Goal: Task Accomplishment & Management: Manage account settings

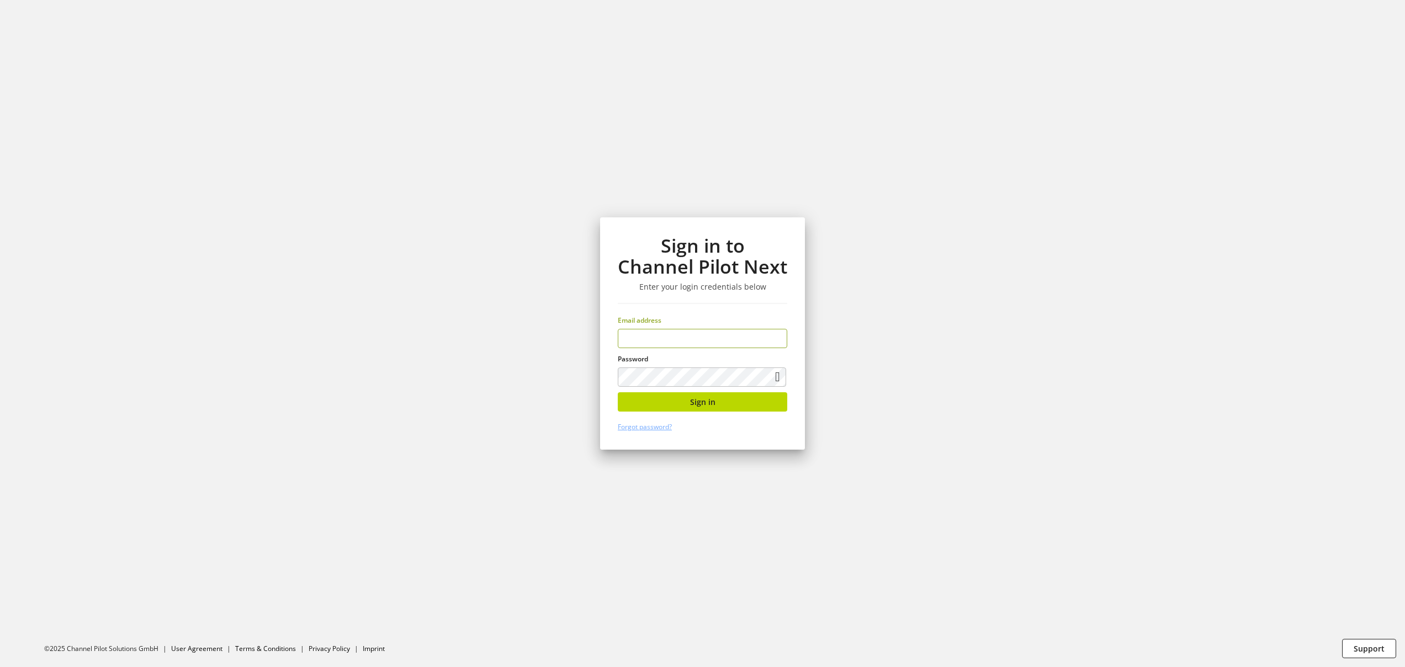
type input "**********"
click at [721, 400] on button "Sign in" at bounding box center [702, 401] width 169 height 19
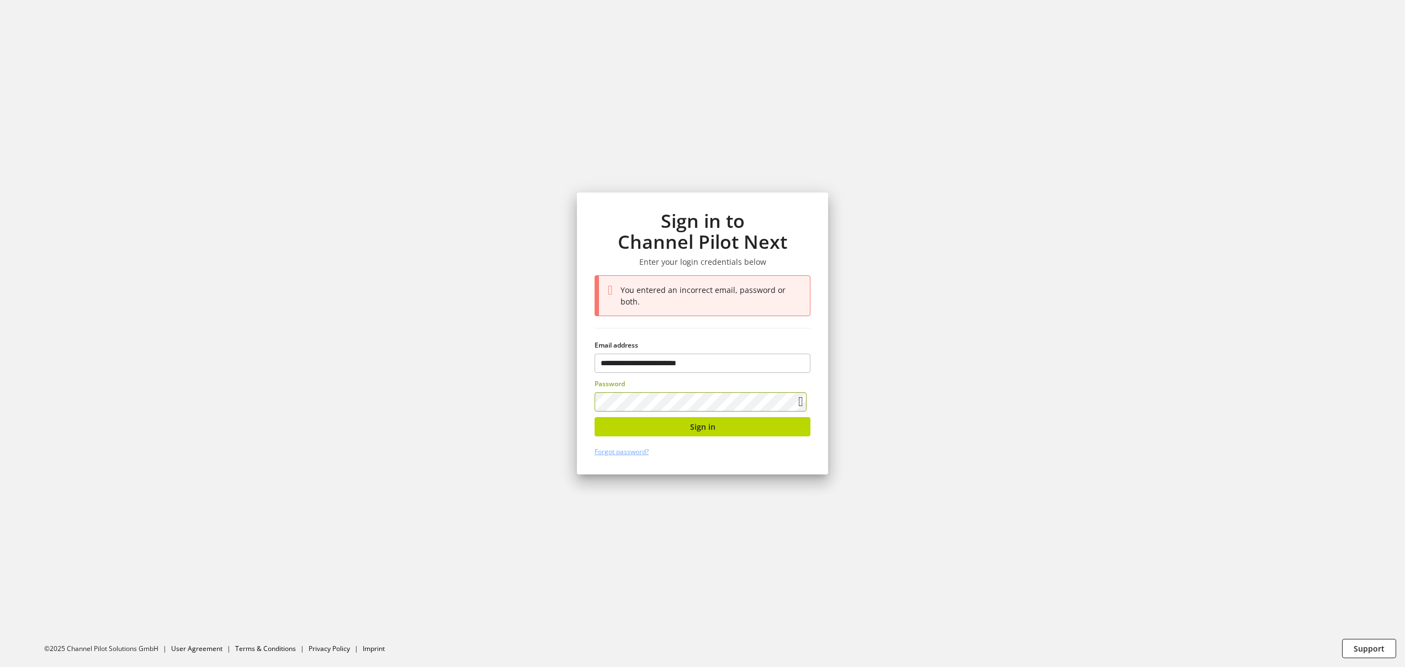
click at [433, 389] on section "**********" at bounding box center [702, 333] width 1405 height 667
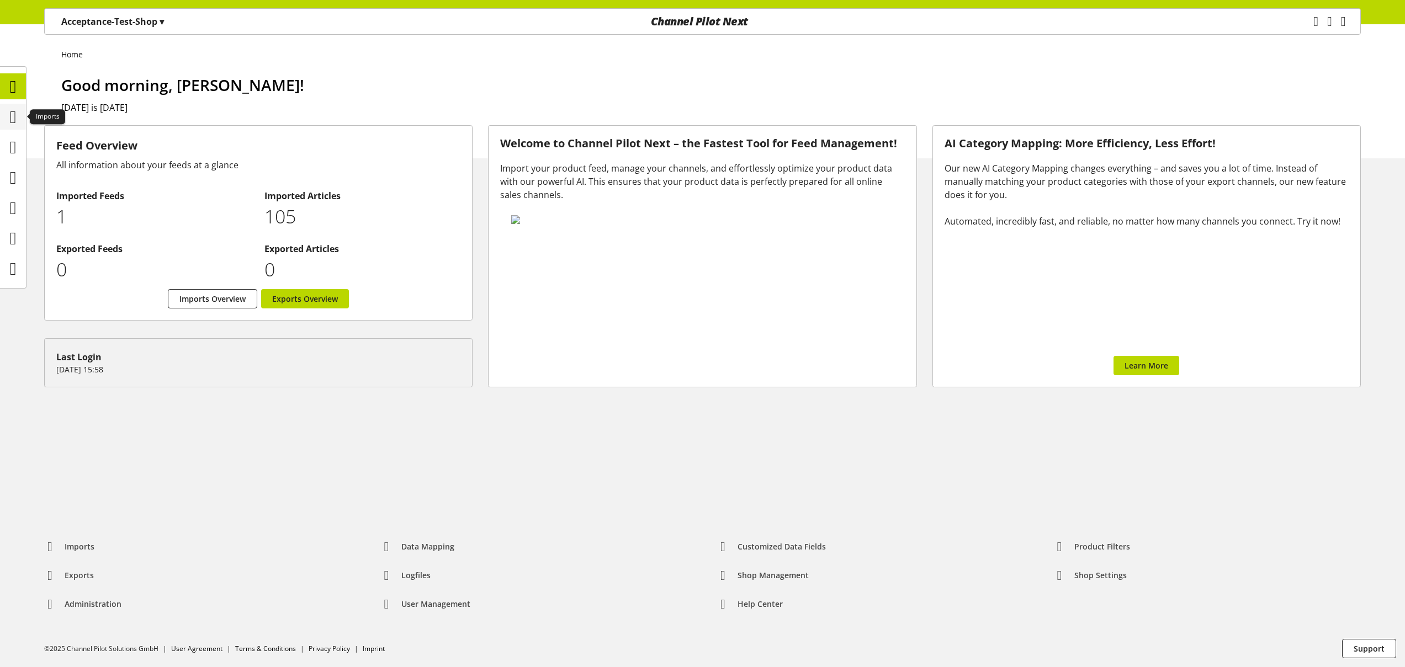
click at [22, 122] on div at bounding box center [13, 117] width 26 height 26
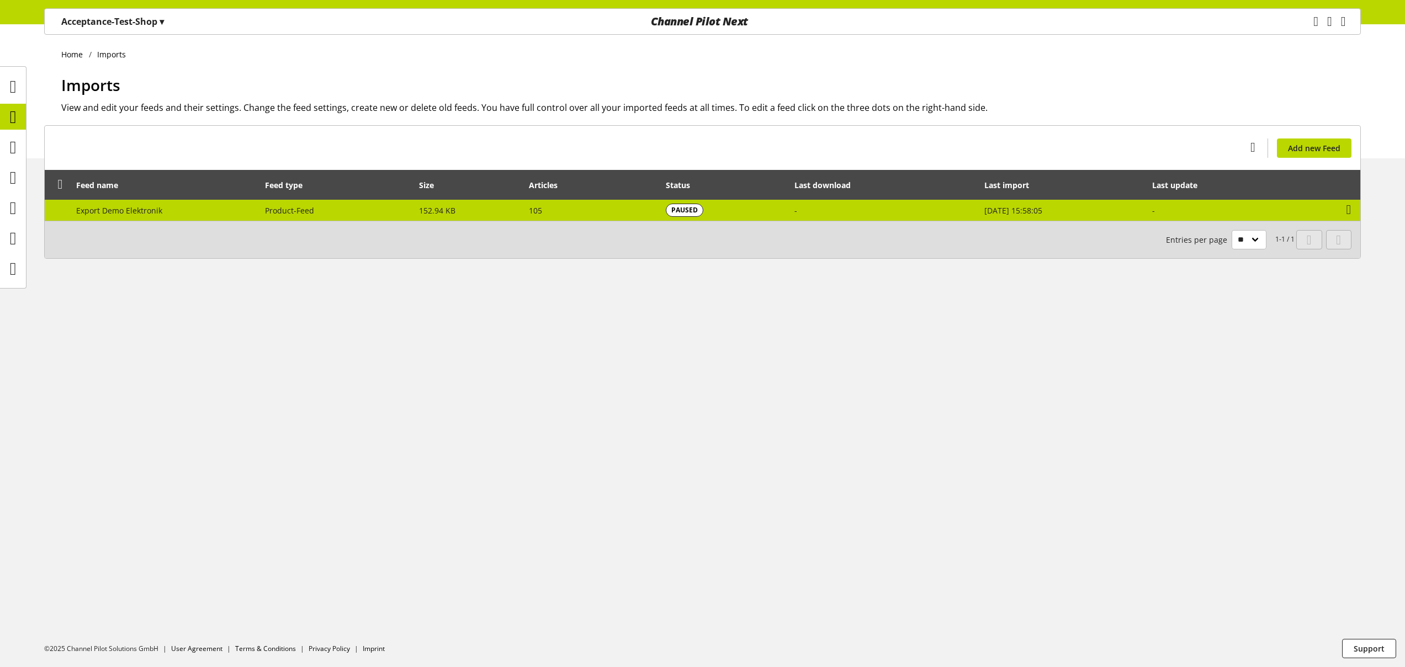
click at [365, 208] on td "Product-Feed" at bounding box center [336, 210] width 154 height 21
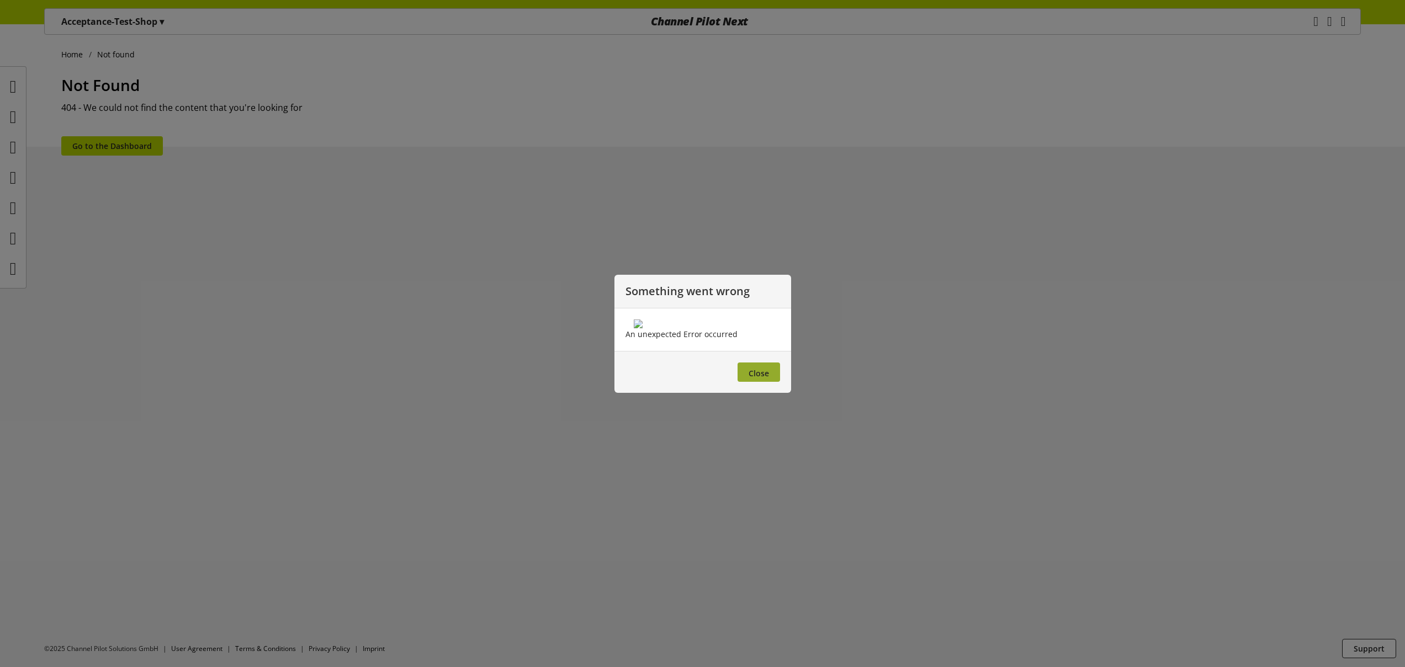
drag, startPoint x: 754, startPoint y: 433, endPoint x: 759, endPoint y: 439, distance: 7.8
click at [754, 379] on span "Close" at bounding box center [758, 373] width 20 height 10
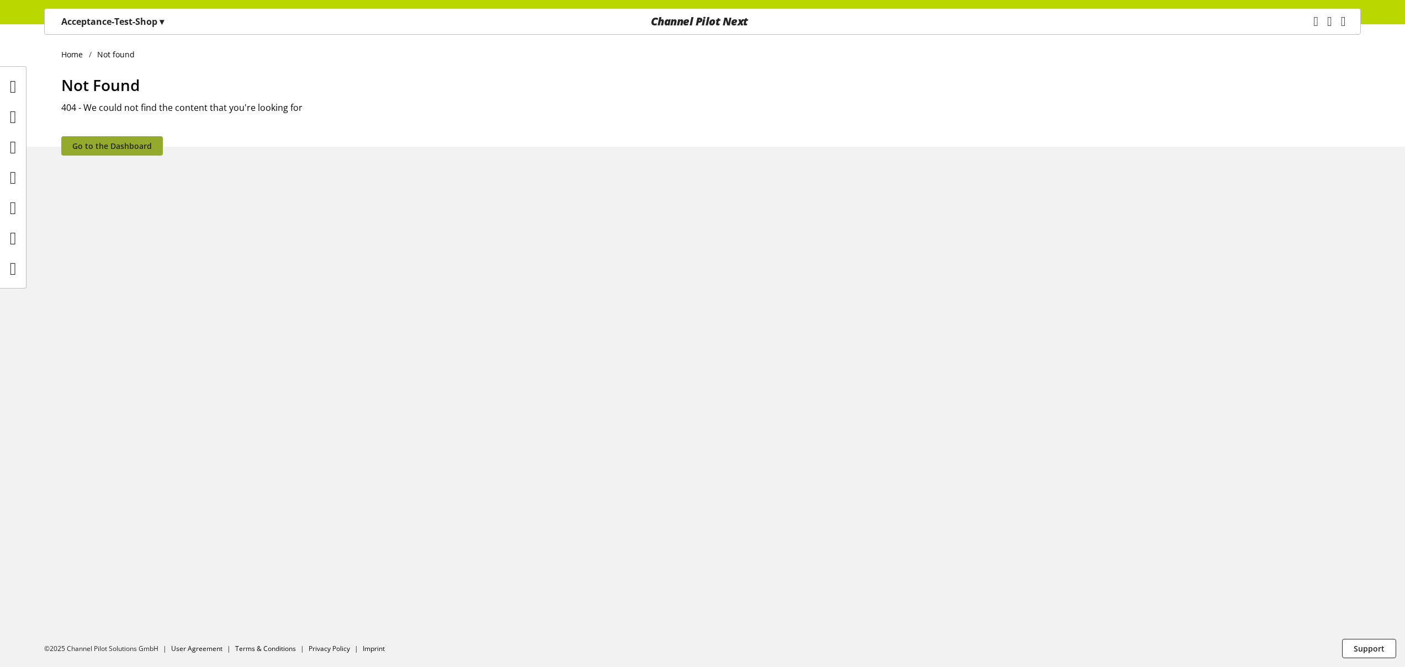
click at [142, 153] on link "Go to the Dashboard" at bounding box center [112, 145] width 102 height 19
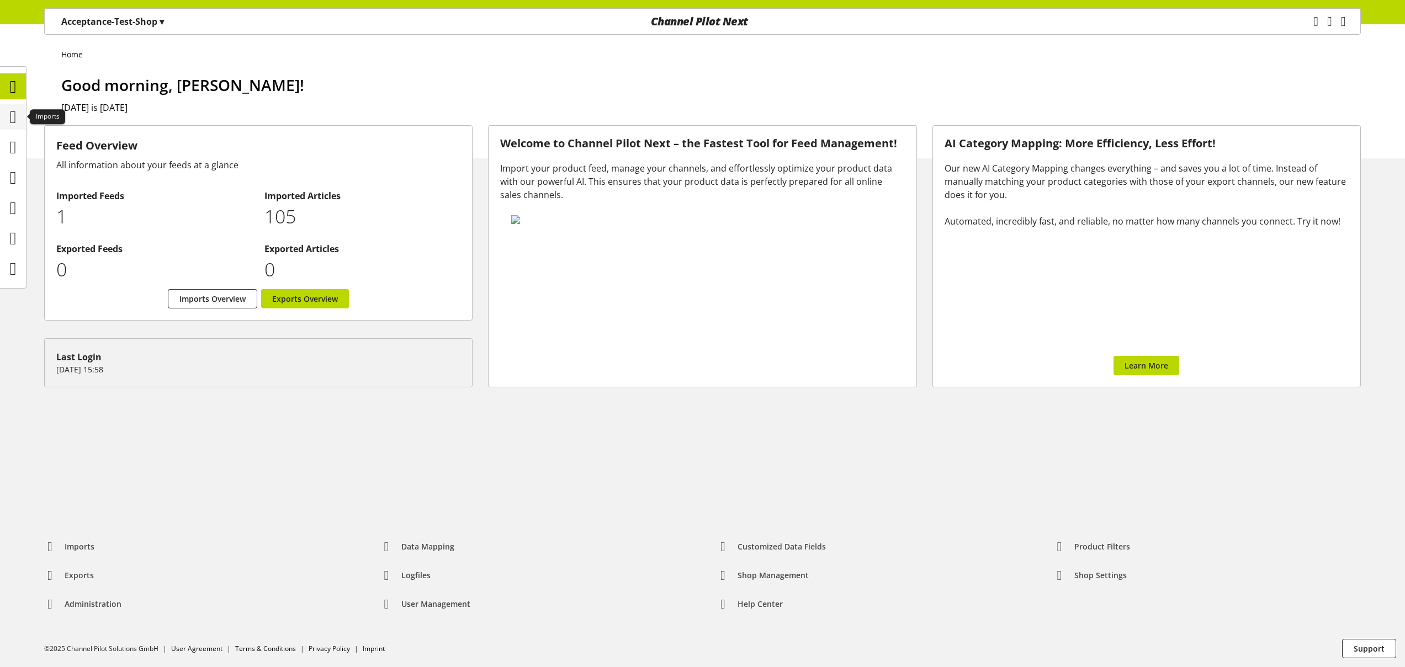
click at [10, 116] on icon at bounding box center [13, 117] width 7 height 22
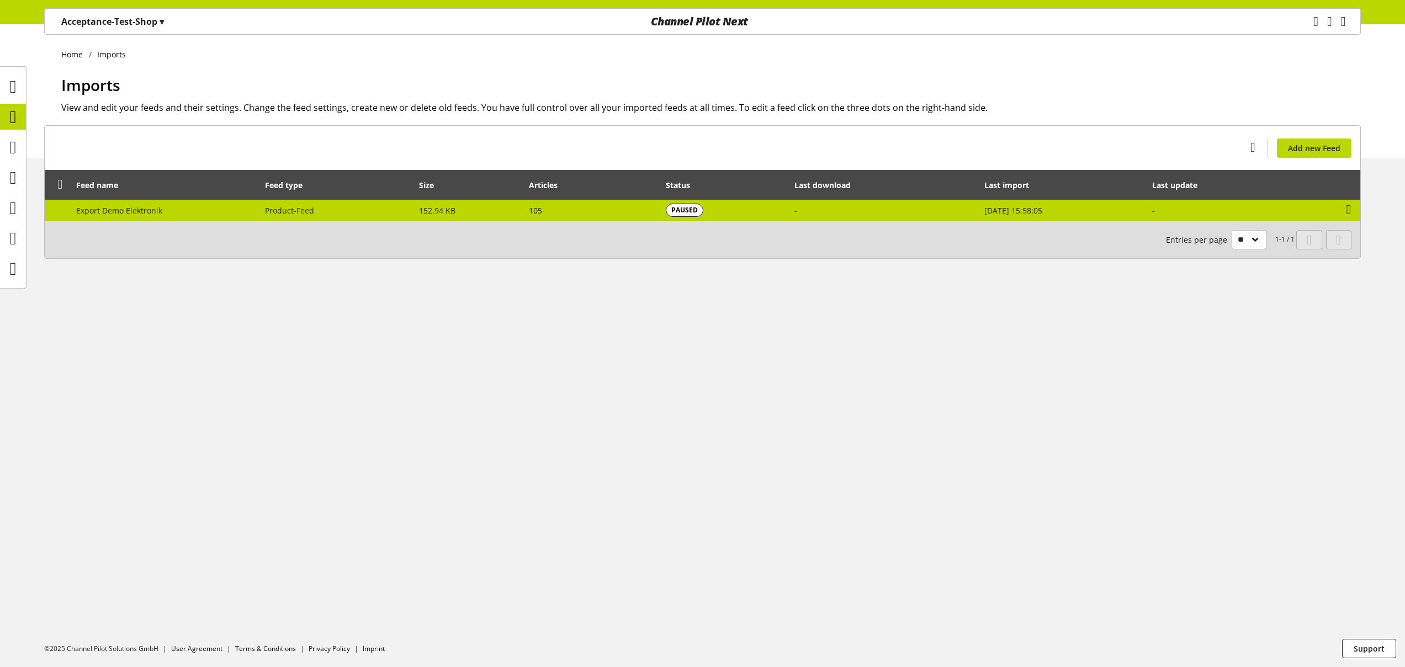
click at [274, 214] on span "Product-Feed" at bounding box center [289, 210] width 49 height 10
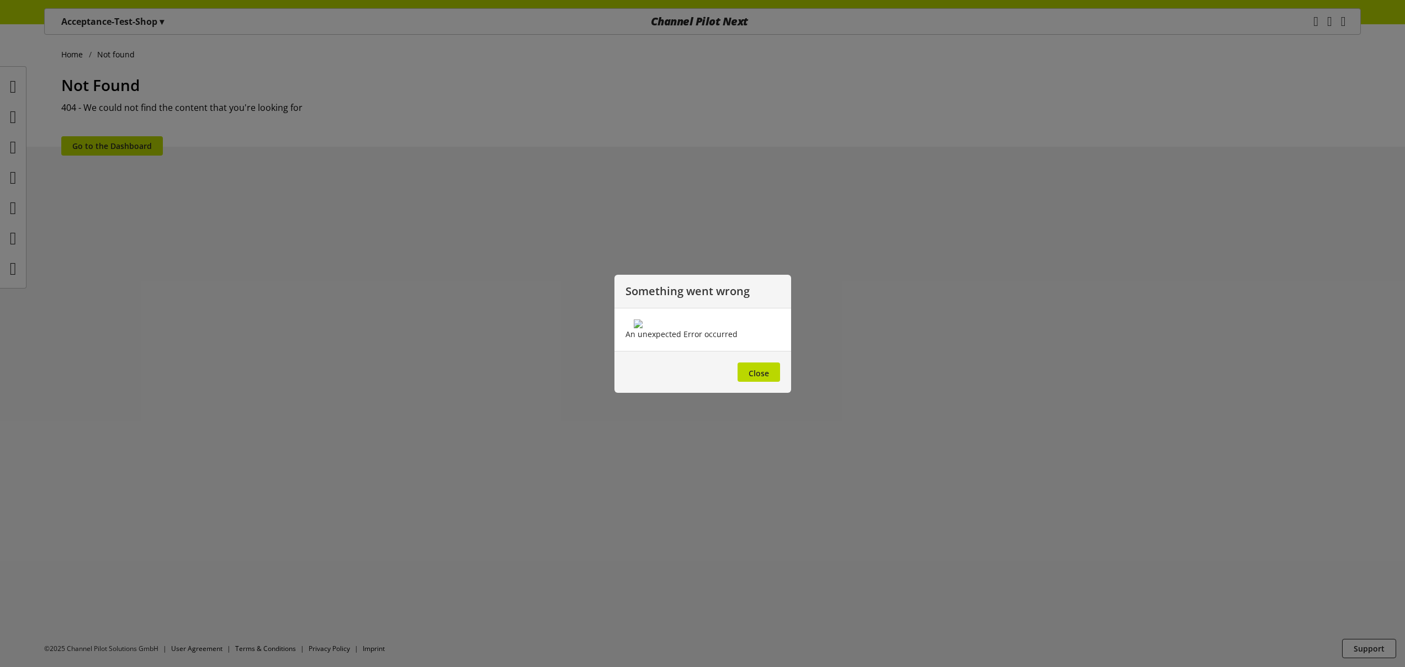
drag, startPoint x: 756, startPoint y: 435, endPoint x: 858, endPoint y: 322, distance: 151.6
click at [758, 379] on span "Close" at bounding box center [758, 373] width 20 height 10
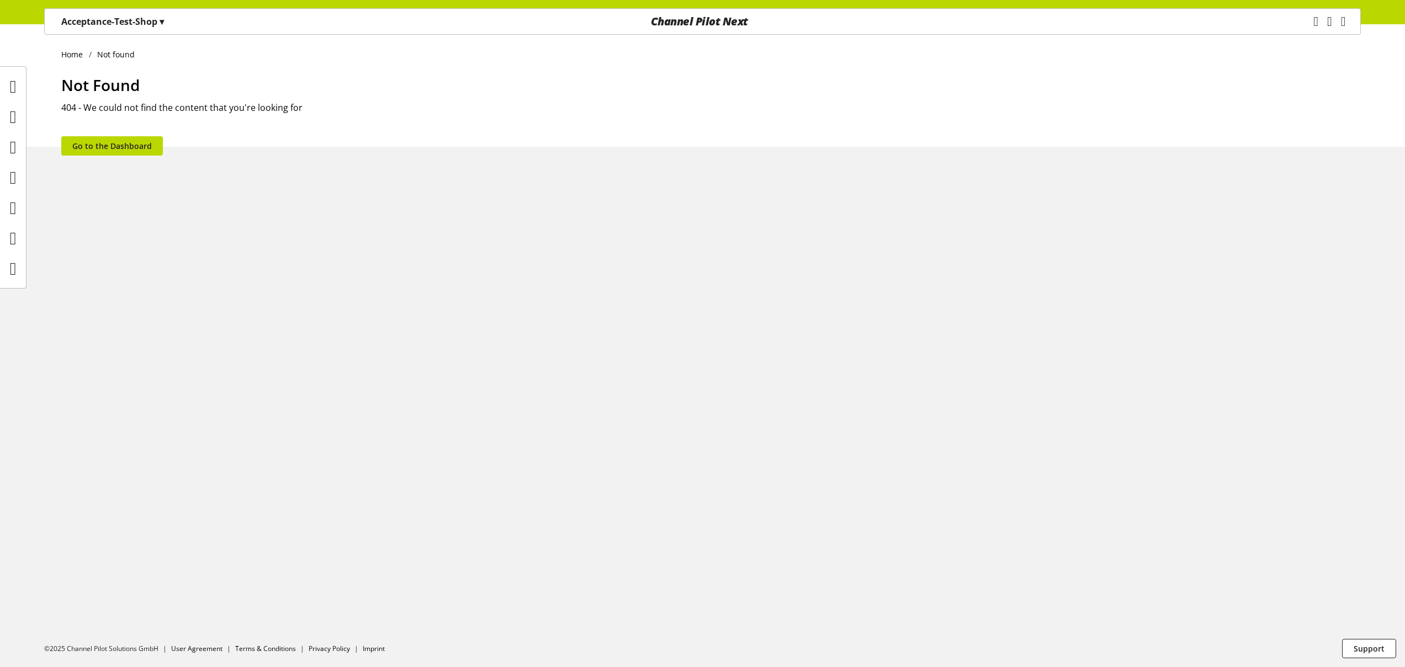
click at [130, 22] on p "Acceptance-Test-Shop ▾" at bounding box center [112, 21] width 103 height 13
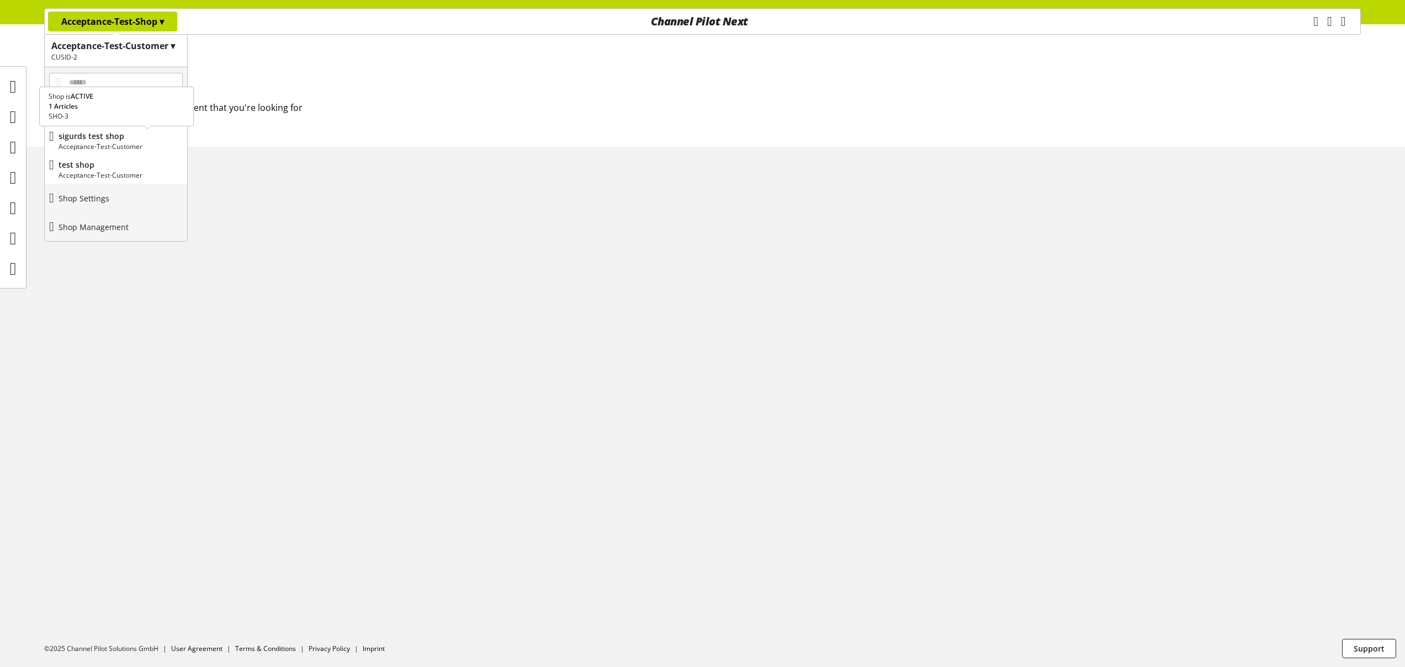
click at [118, 142] on p "Acceptance-Test-Customer" at bounding box center [121, 147] width 124 height 10
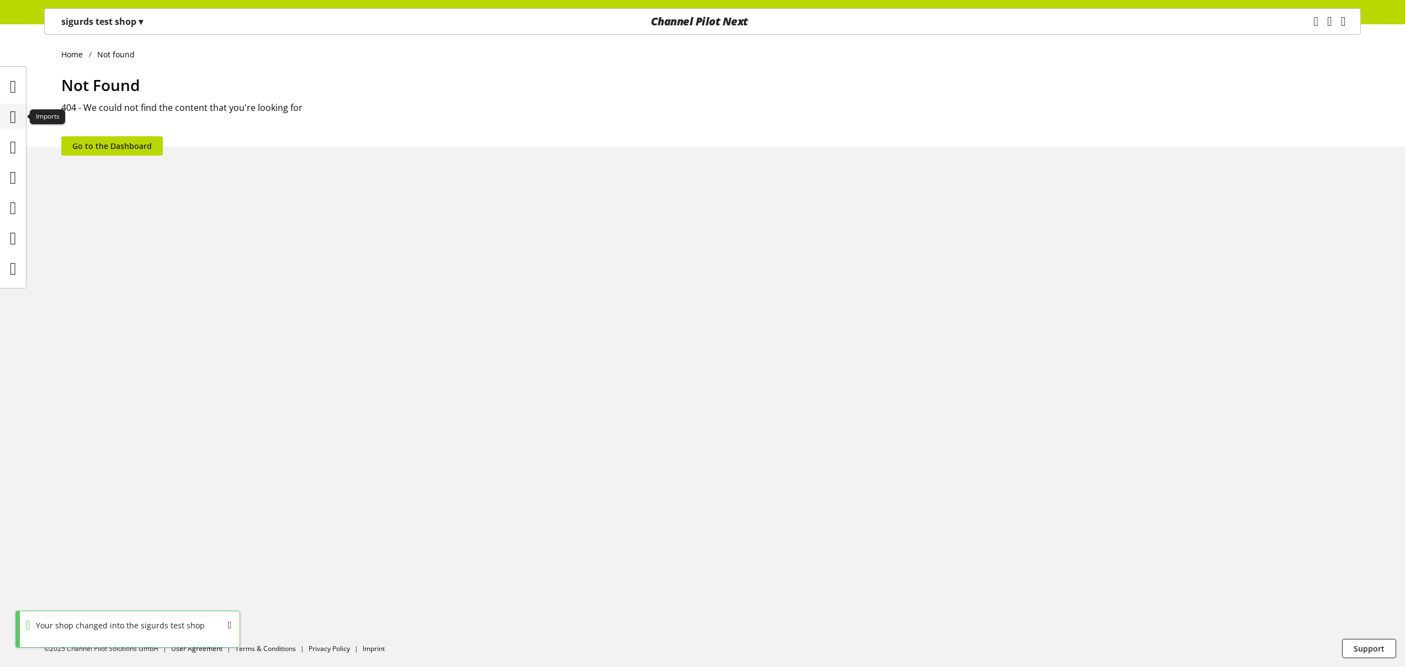
click at [10, 118] on icon at bounding box center [13, 117] width 7 height 22
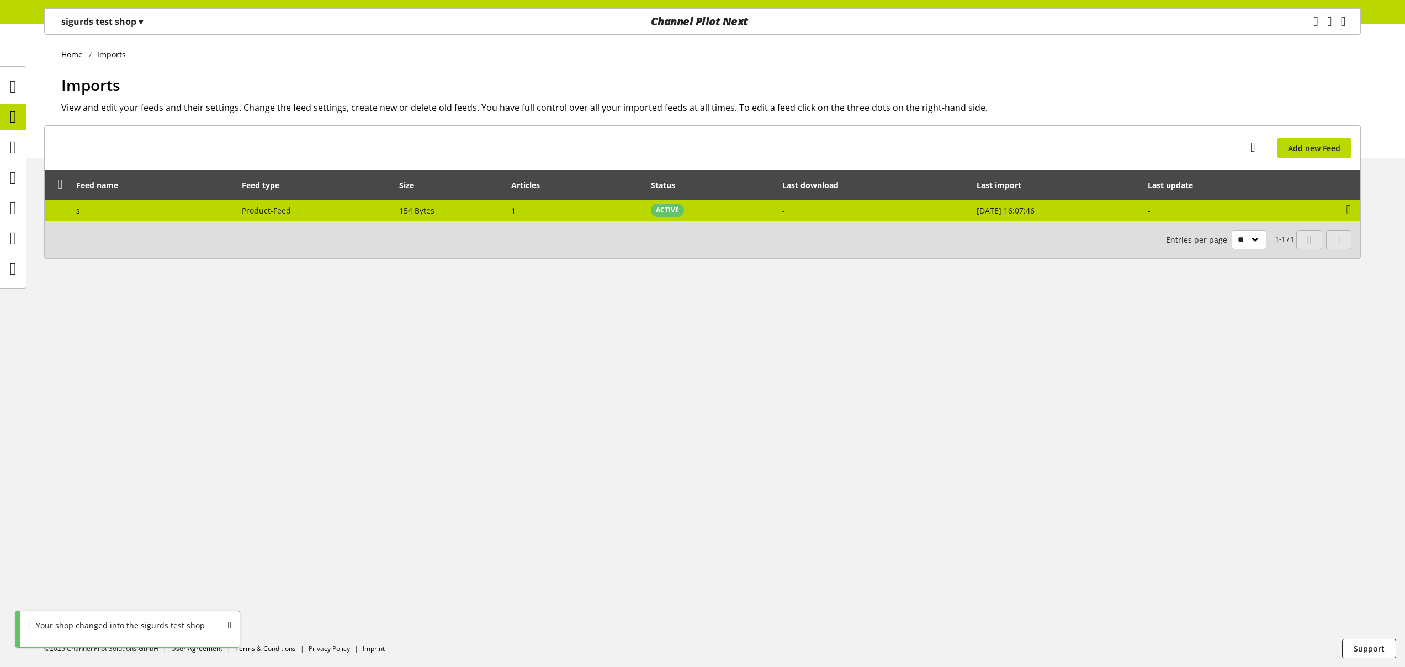
click at [294, 214] on td "Product-Feed" at bounding box center [314, 210] width 157 height 21
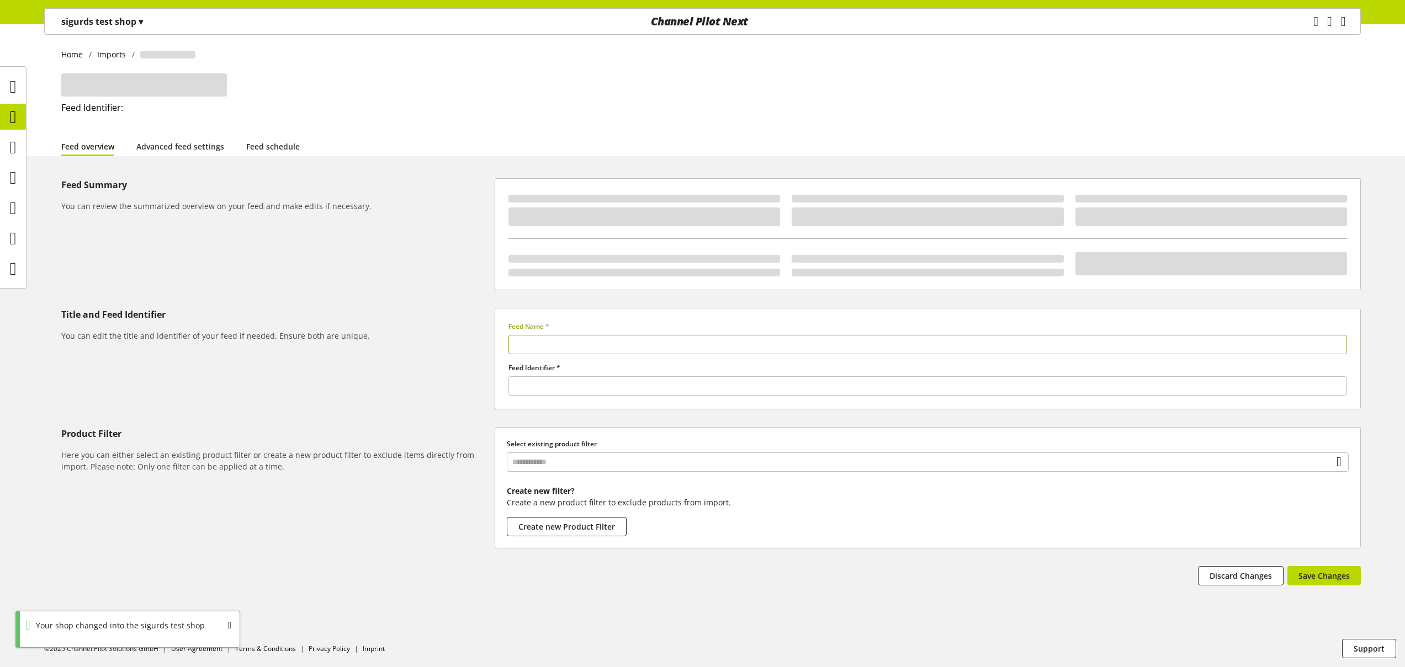
type input "*"
type input "******"
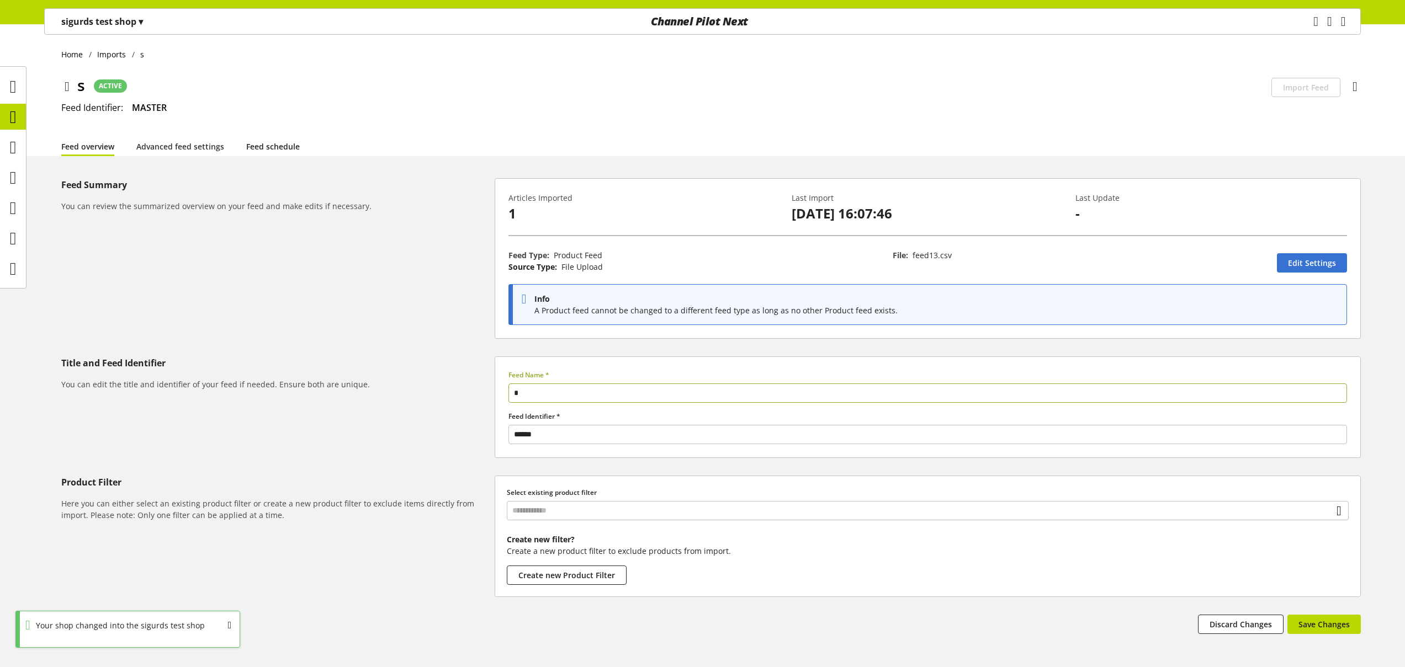
click at [274, 145] on link "Feed schedule" at bounding box center [273, 147] width 54 height 12
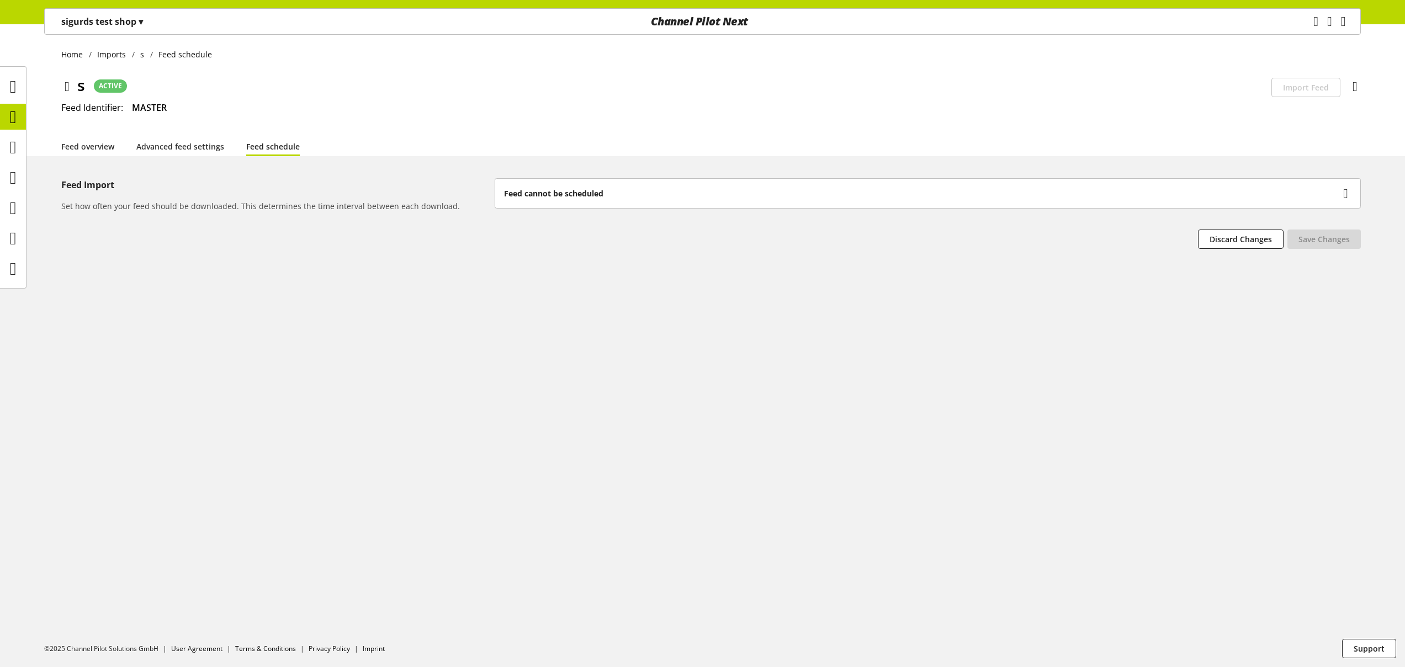
click at [66, 86] on icon at bounding box center [67, 87] width 5 height 20
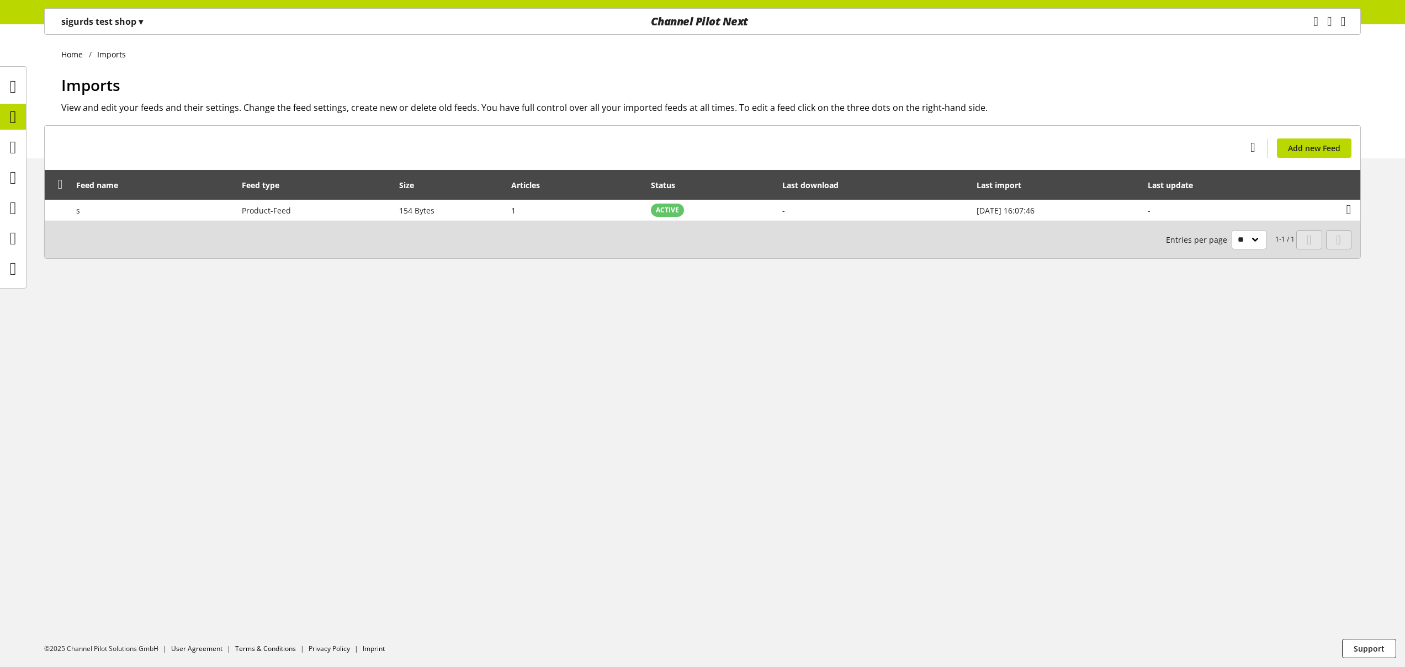
click at [81, 22] on p "sigurds test shop ▾" at bounding box center [102, 21] width 82 height 13
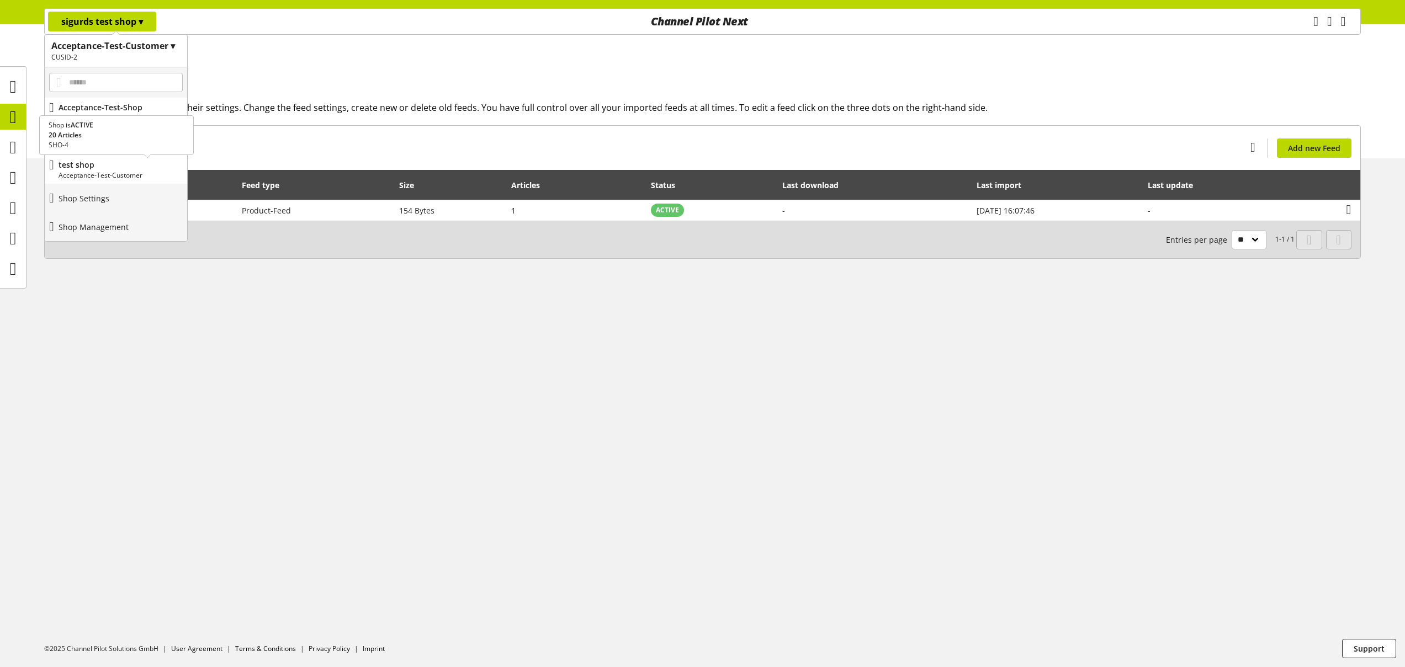
click at [116, 173] on p "Acceptance-Test-Customer" at bounding box center [121, 176] width 124 height 10
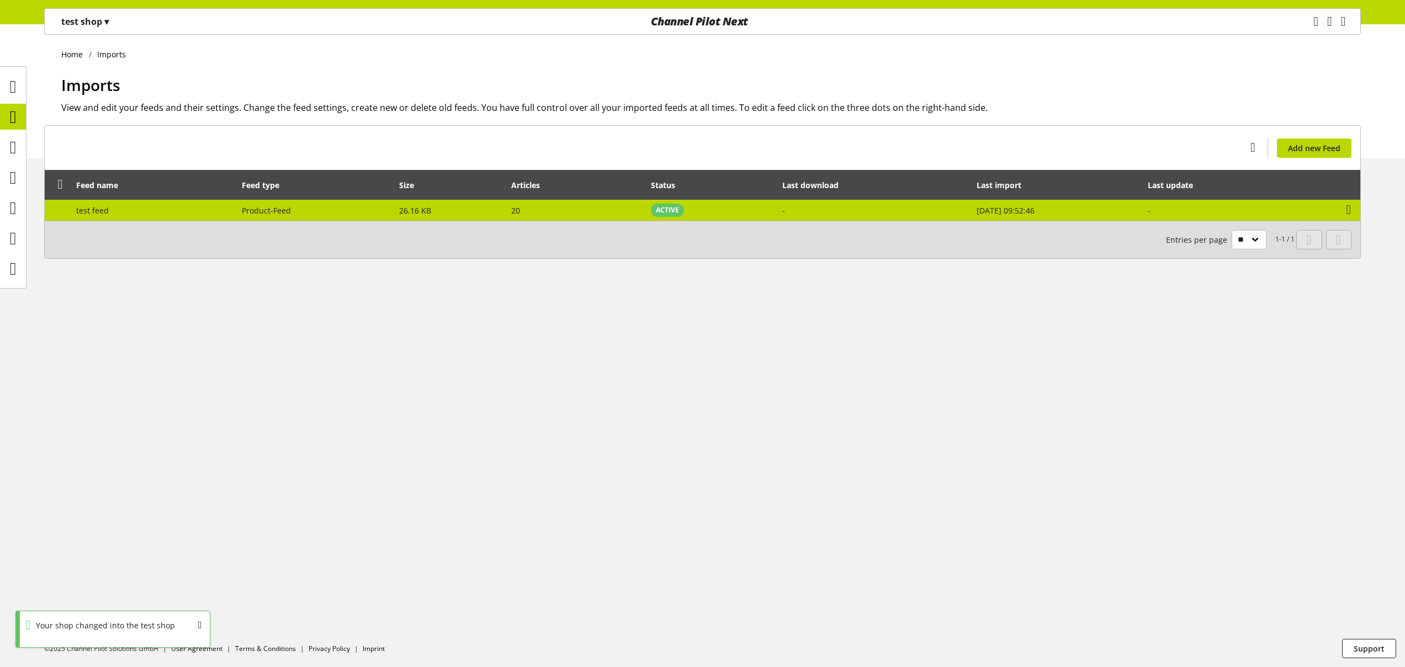
click at [151, 212] on td "test feed" at bounding box center [153, 210] width 166 height 21
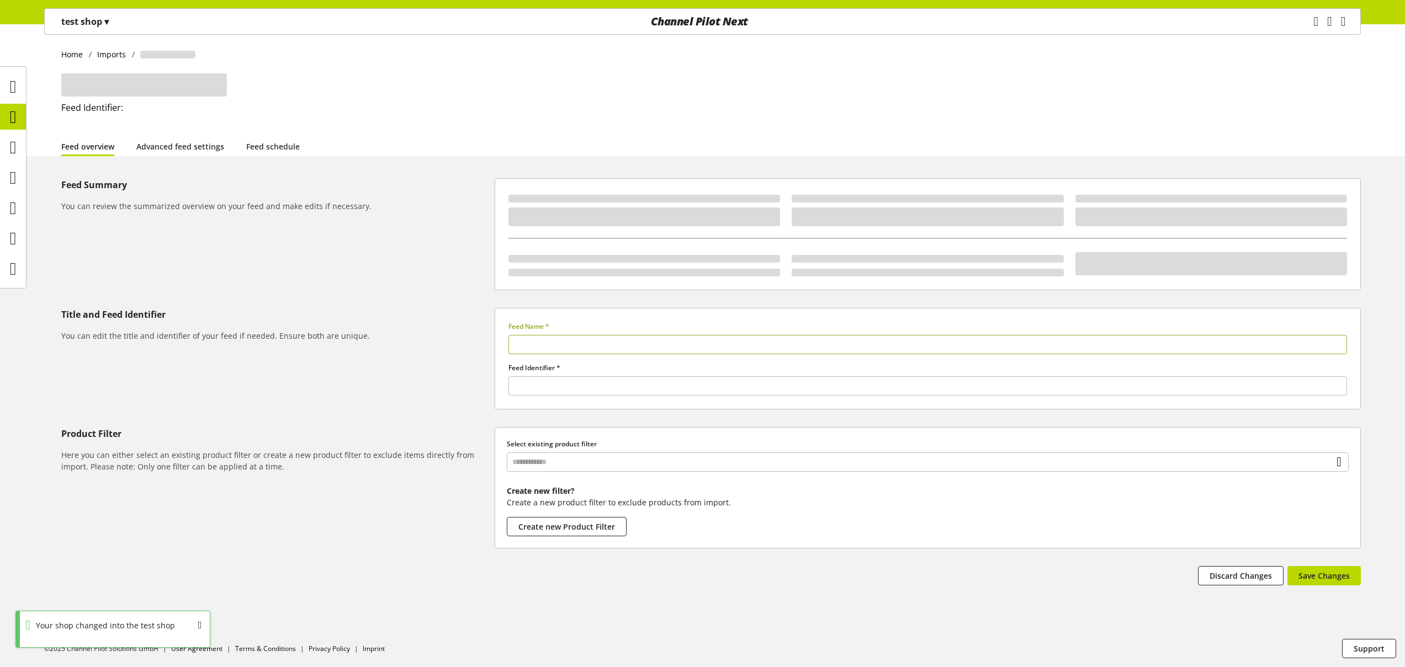
type input "*********"
type input "******"
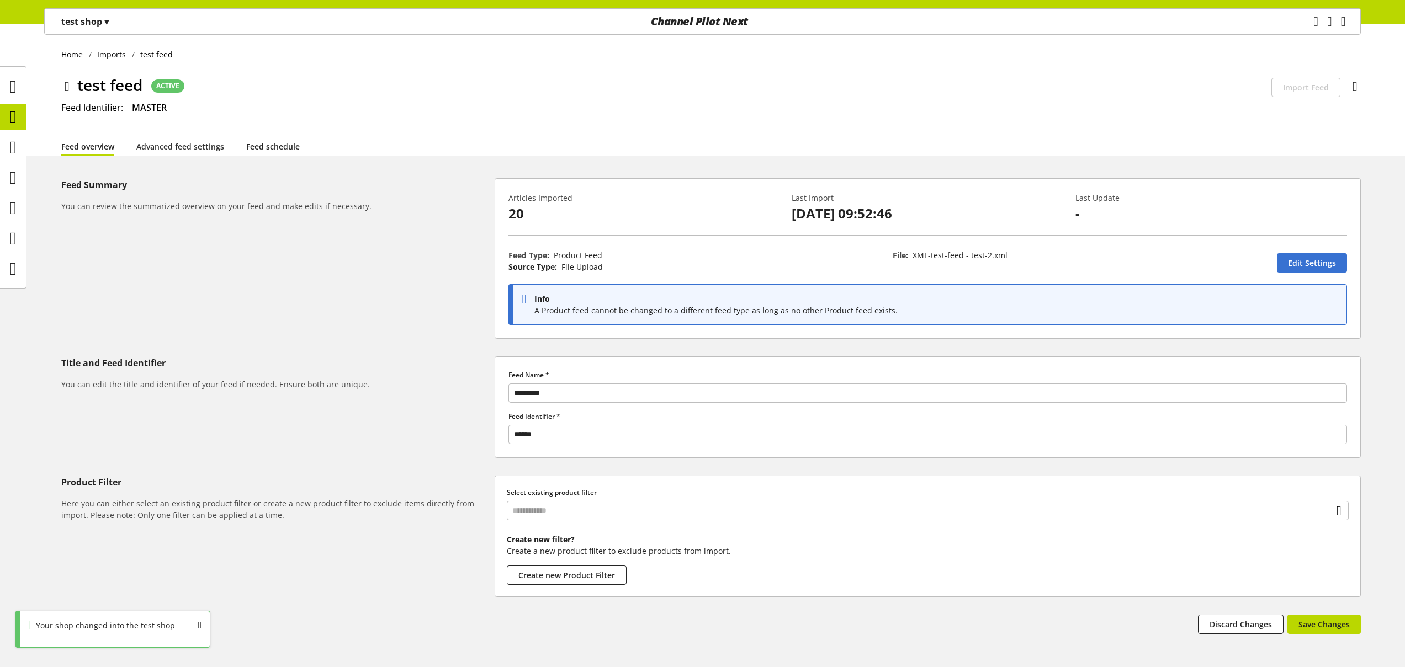
click at [258, 146] on link "Feed schedule" at bounding box center [273, 147] width 54 height 12
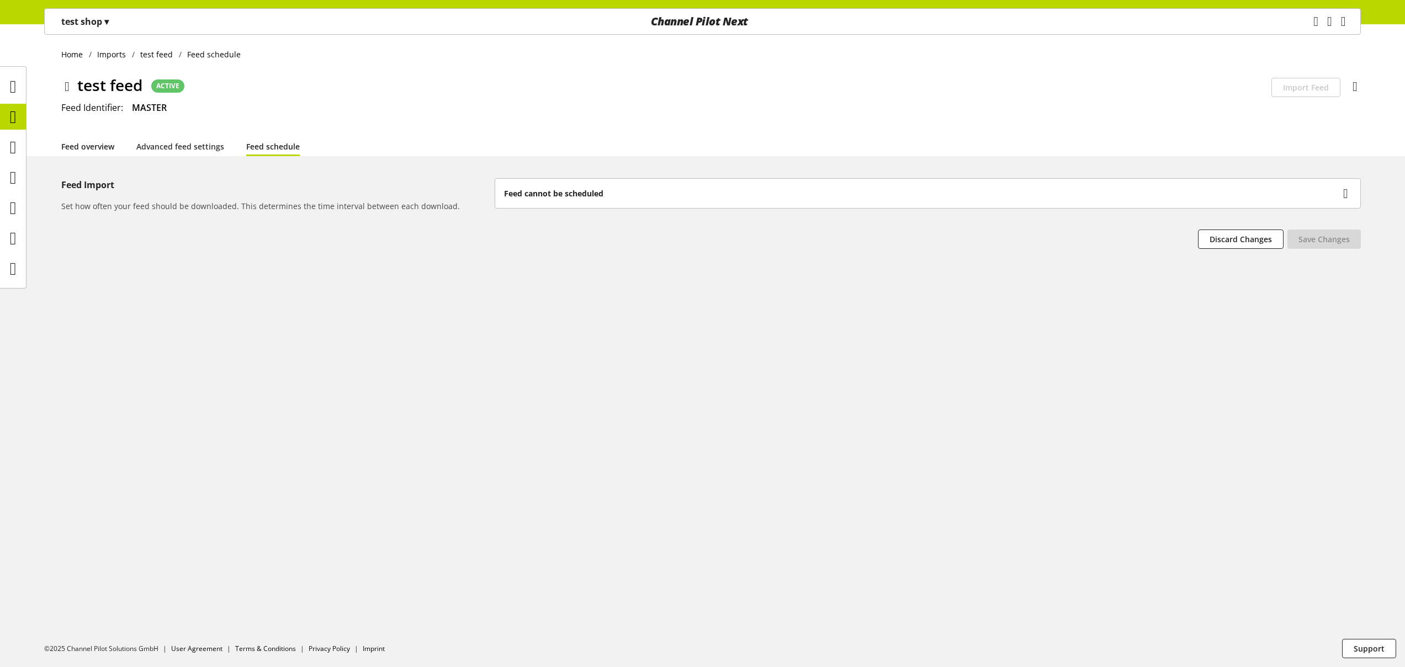
click at [97, 143] on link "Feed overview" at bounding box center [87, 147] width 53 height 12
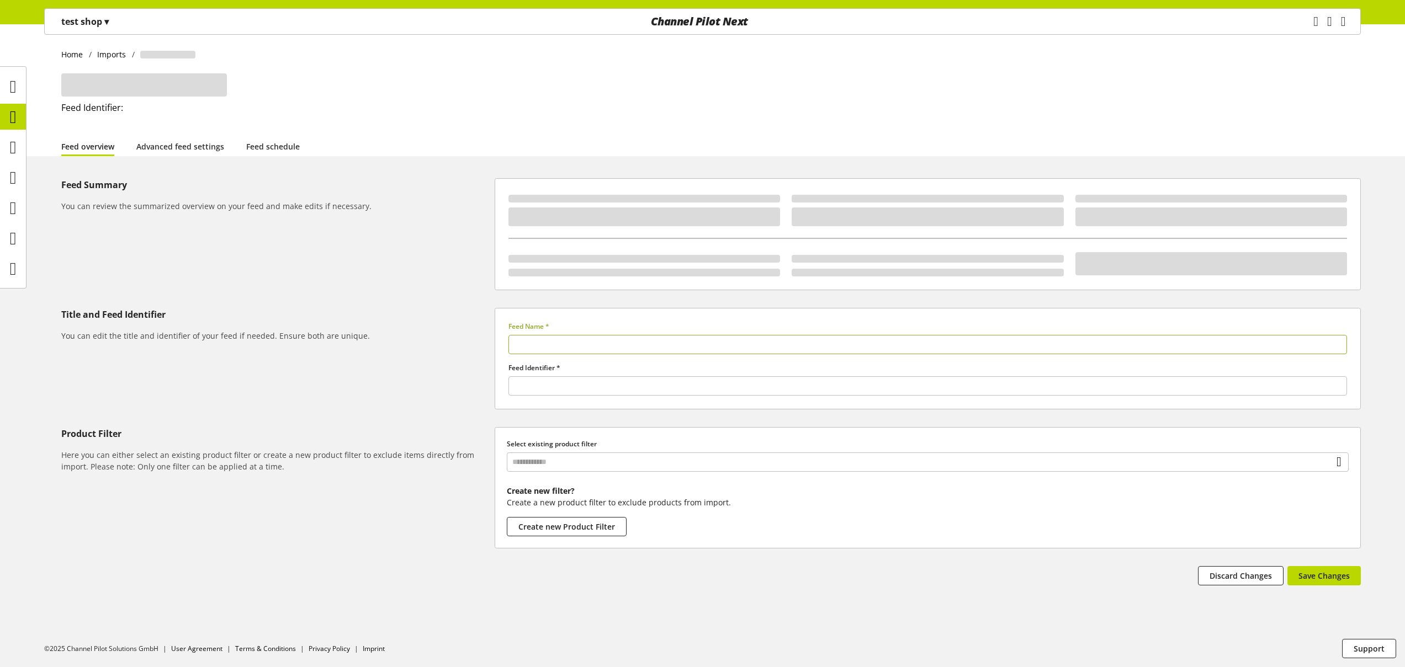
type input "*********"
type input "******"
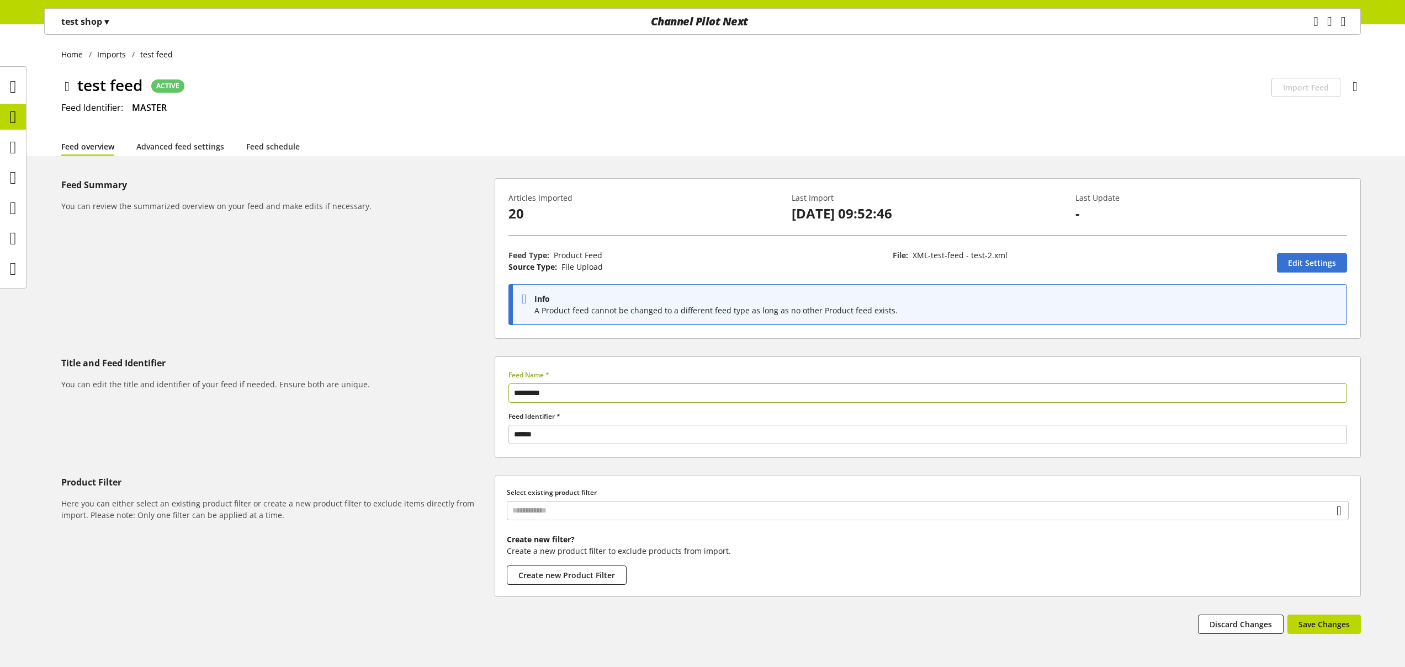
click at [84, 20] on p "test shop ▾" at bounding box center [84, 21] width 47 height 13
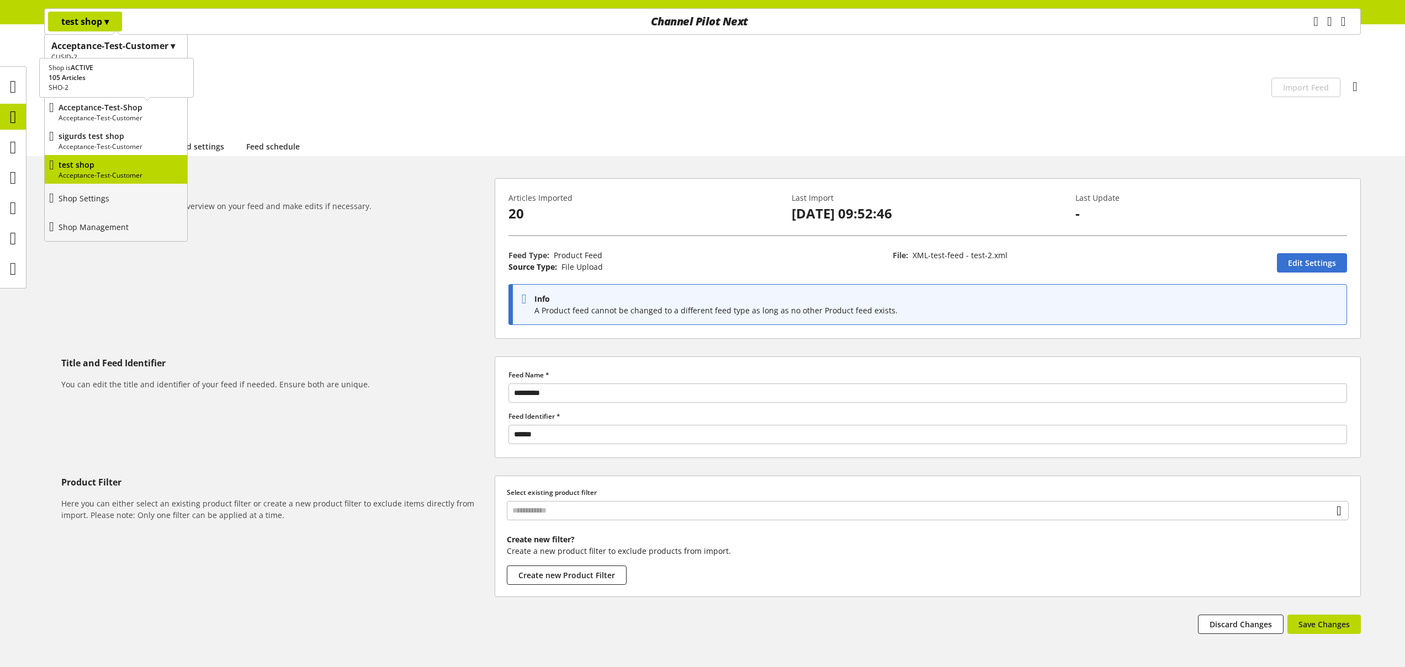
click at [111, 114] on p "Acceptance-Test-Customer" at bounding box center [121, 118] width 124 height 10
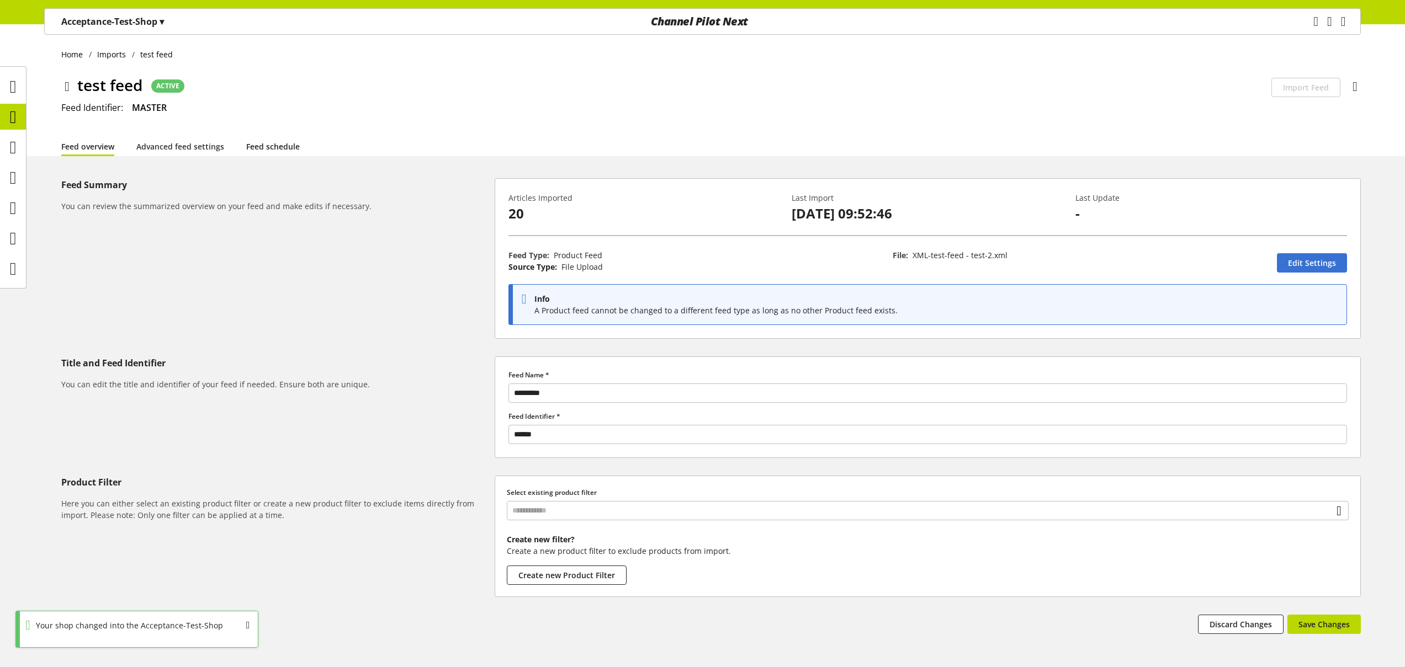
click at [267, 142] on link "Feed schedule" at bounding box center [273, 147] width 54 height 12
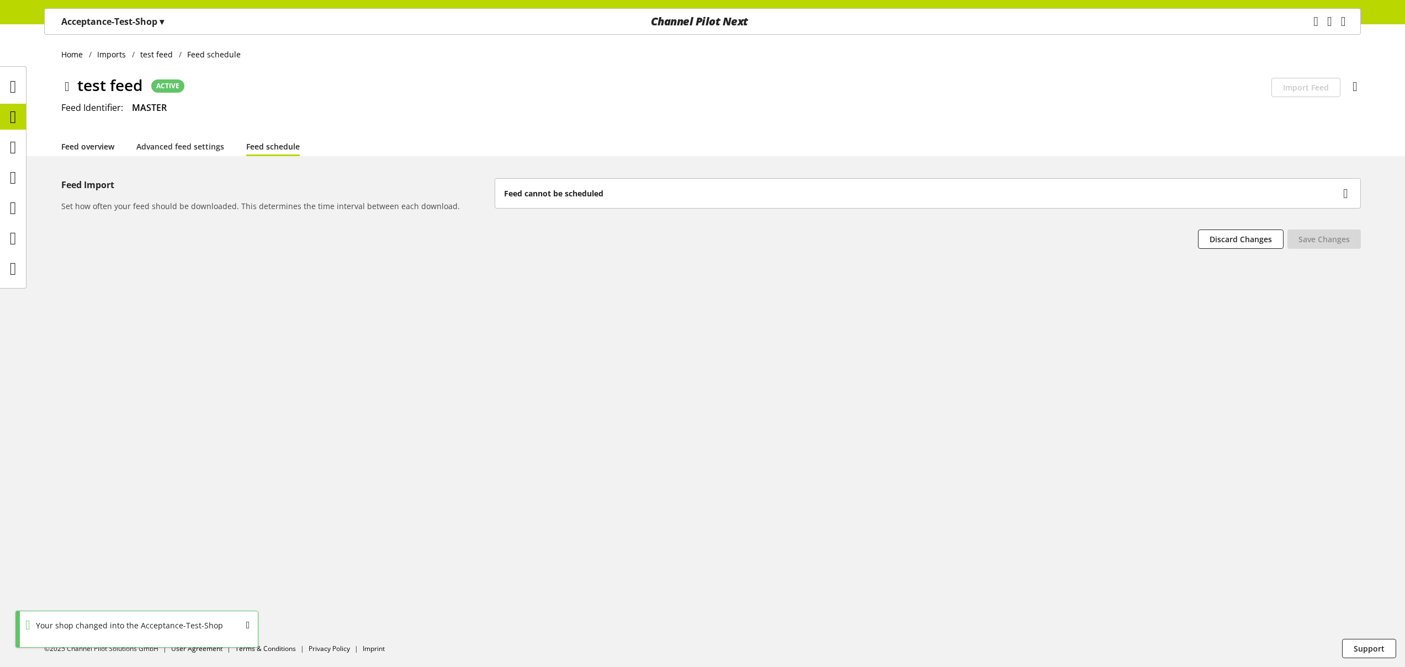
click at [100, 147] on link "Feed overview" at bounding box center [87, 147] width 53 height 12
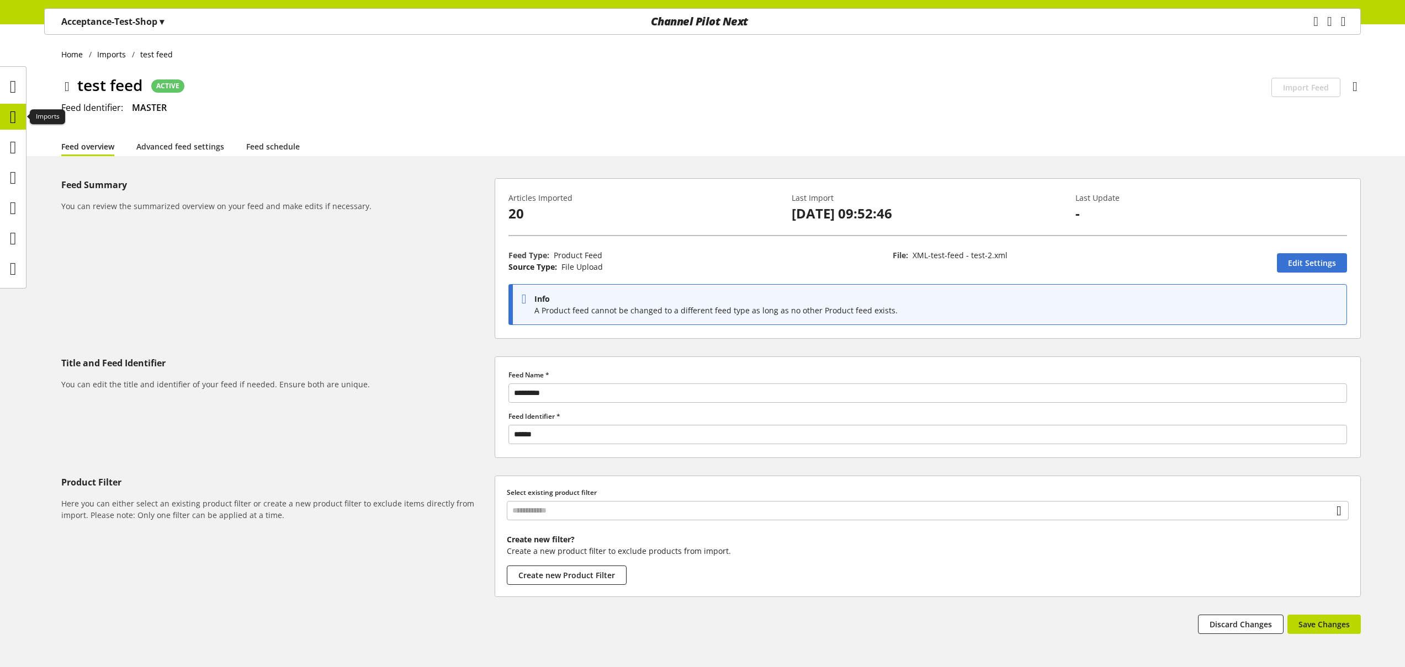
click at [15, 116] on icon at bounding box center [13, 117] width 7 height 22
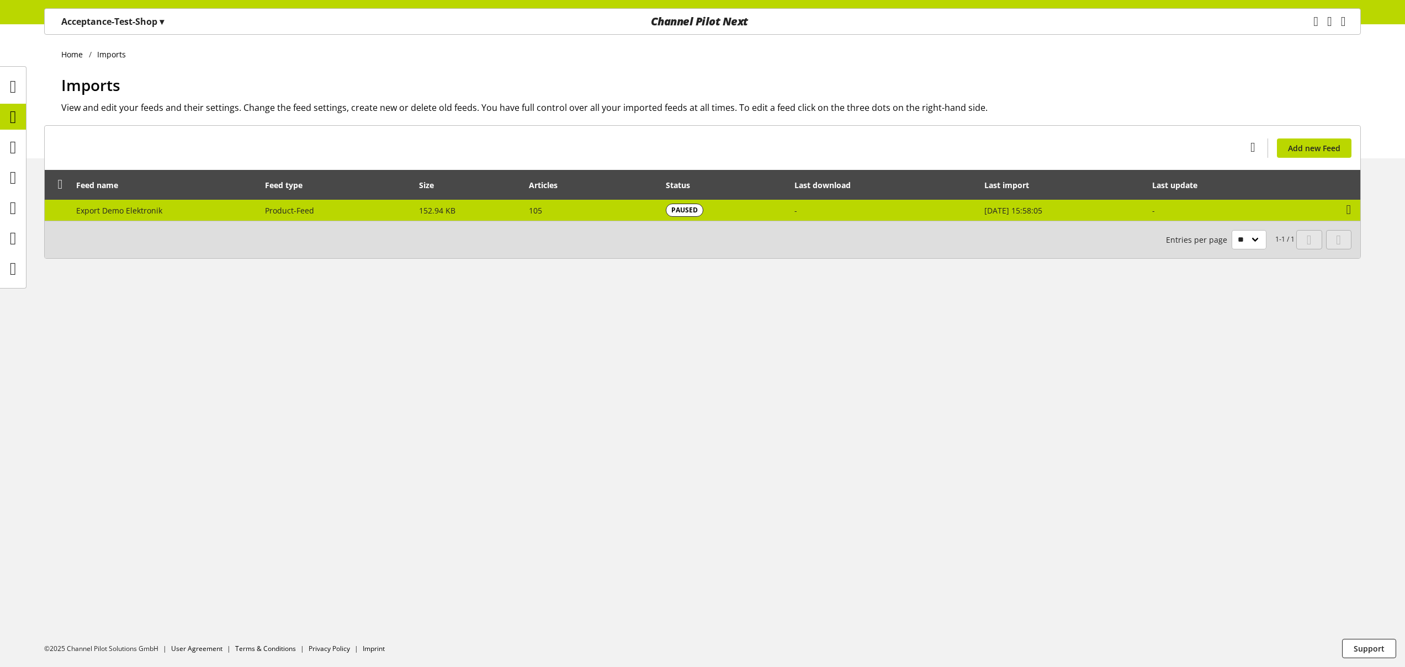
click at [272, 207] on span "Product-Feed" at bounding box center [289, 210] width 49 height 10
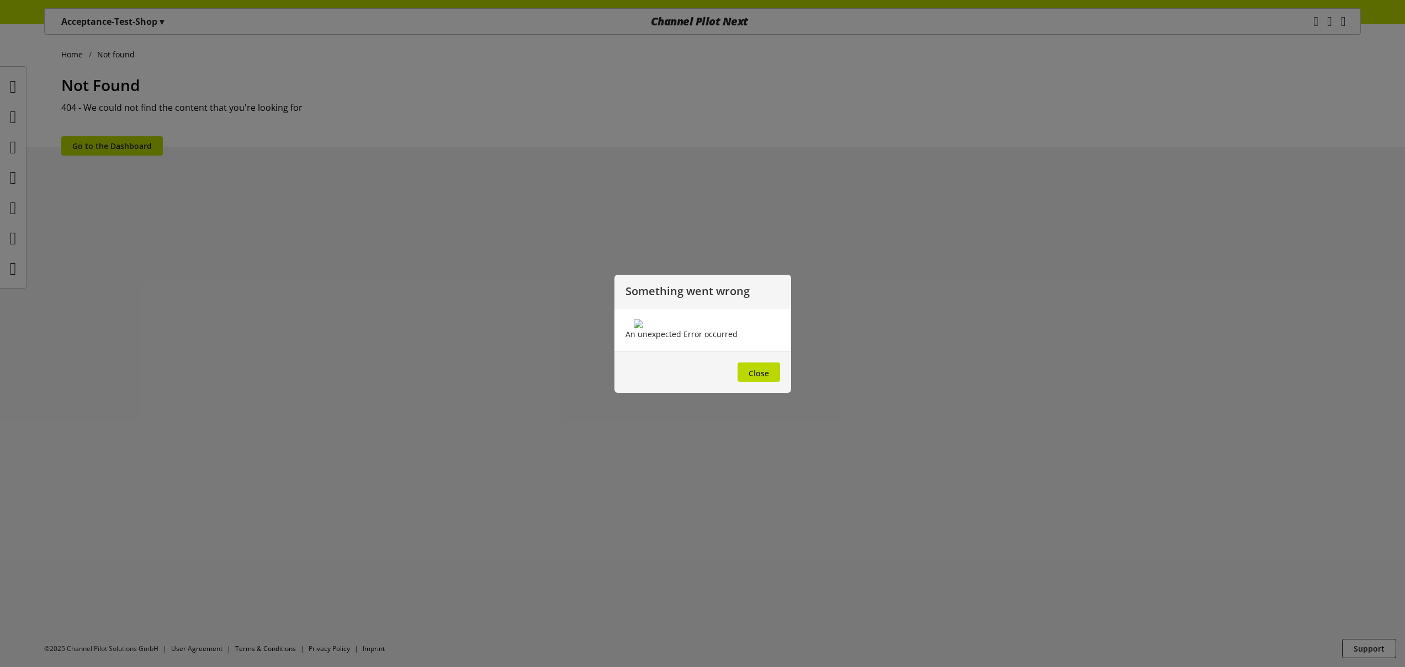
drag, startPoint x: 757, startPoint y: 438, endPoint x: 587, endPoint y: 389, distance: 176.6
click at [757, 379] on span "Close" at bounding box center [758, 373] width 20 height 10
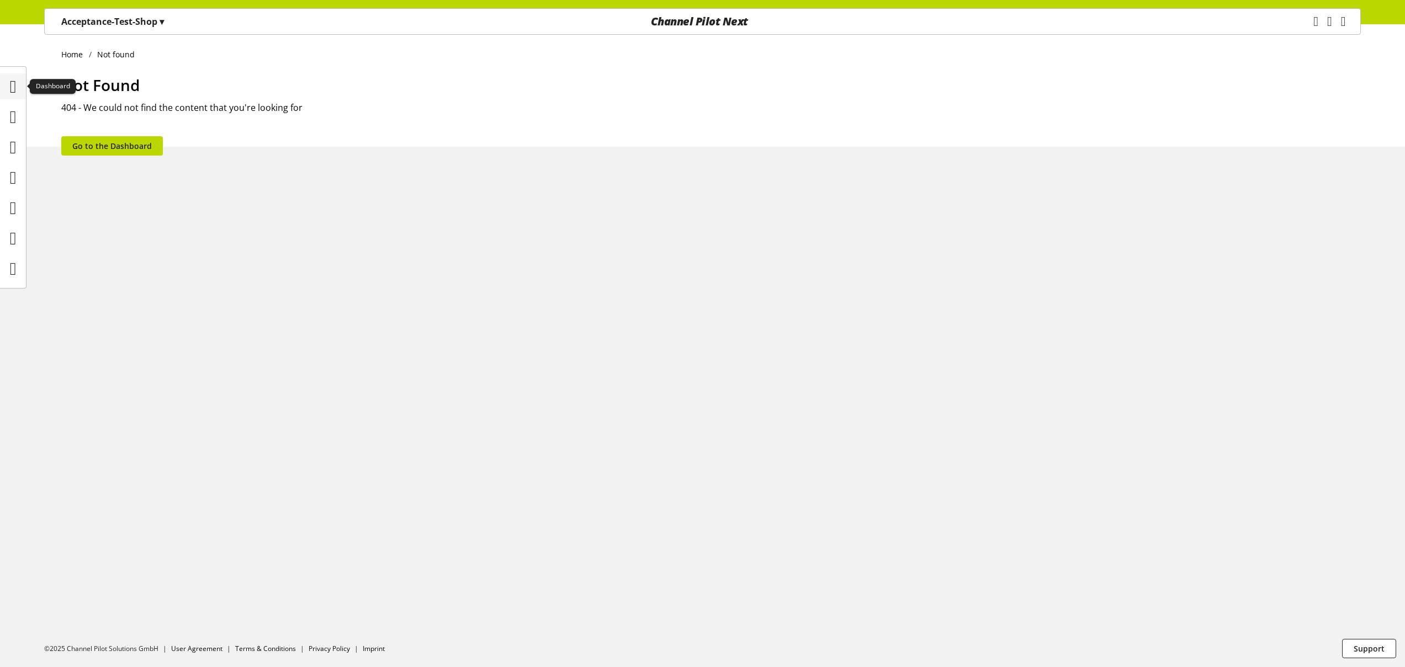
click at [16, 87] on icon at bounding box center [13, 87] width 7 height 22
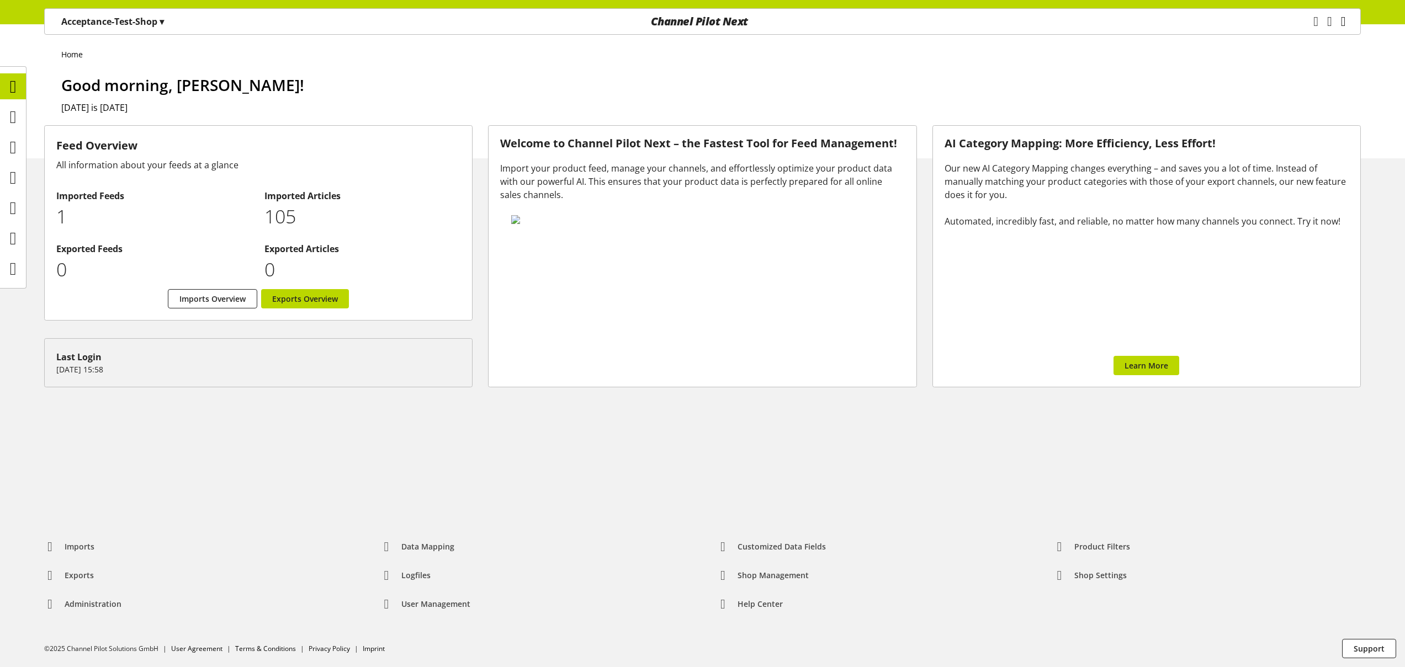
click at [1342, 17] on icon "main navigation" at bounding box center [1343, 22] width 5 height 20
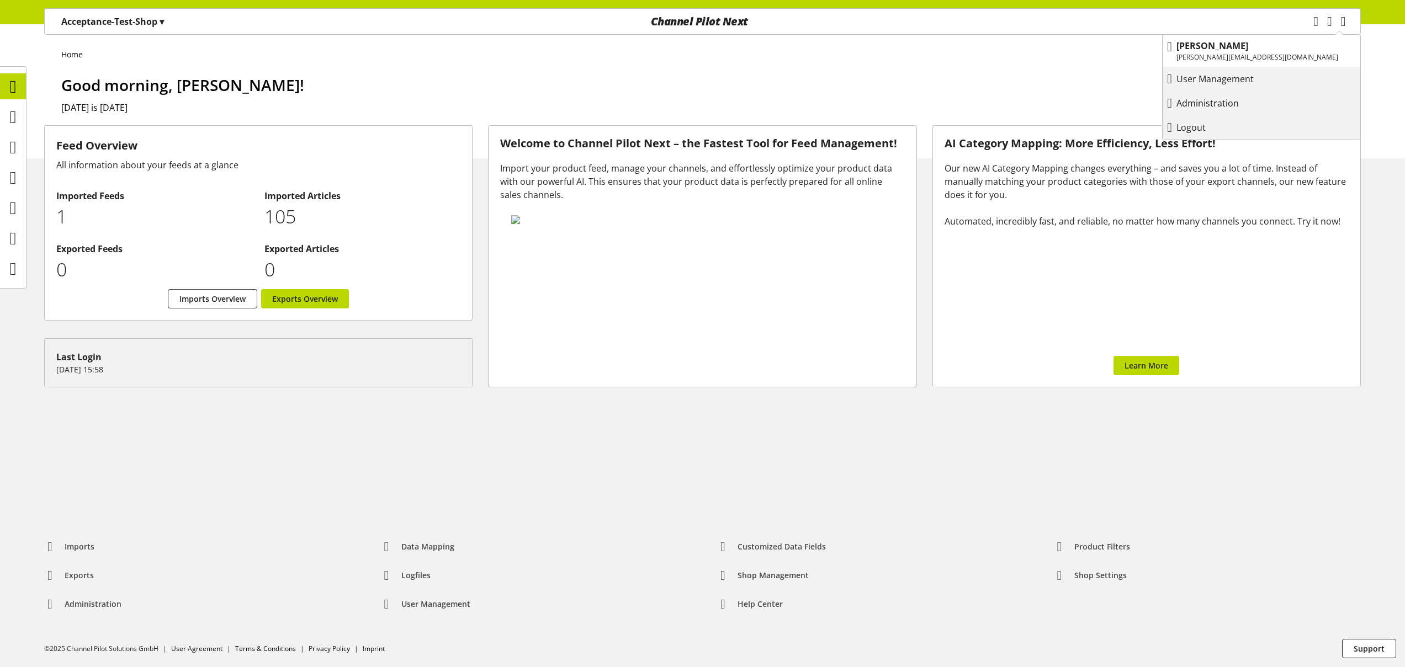
click at [1261, 99] on p "Administration" at bounding box center [1218, 103] width 84 height 13
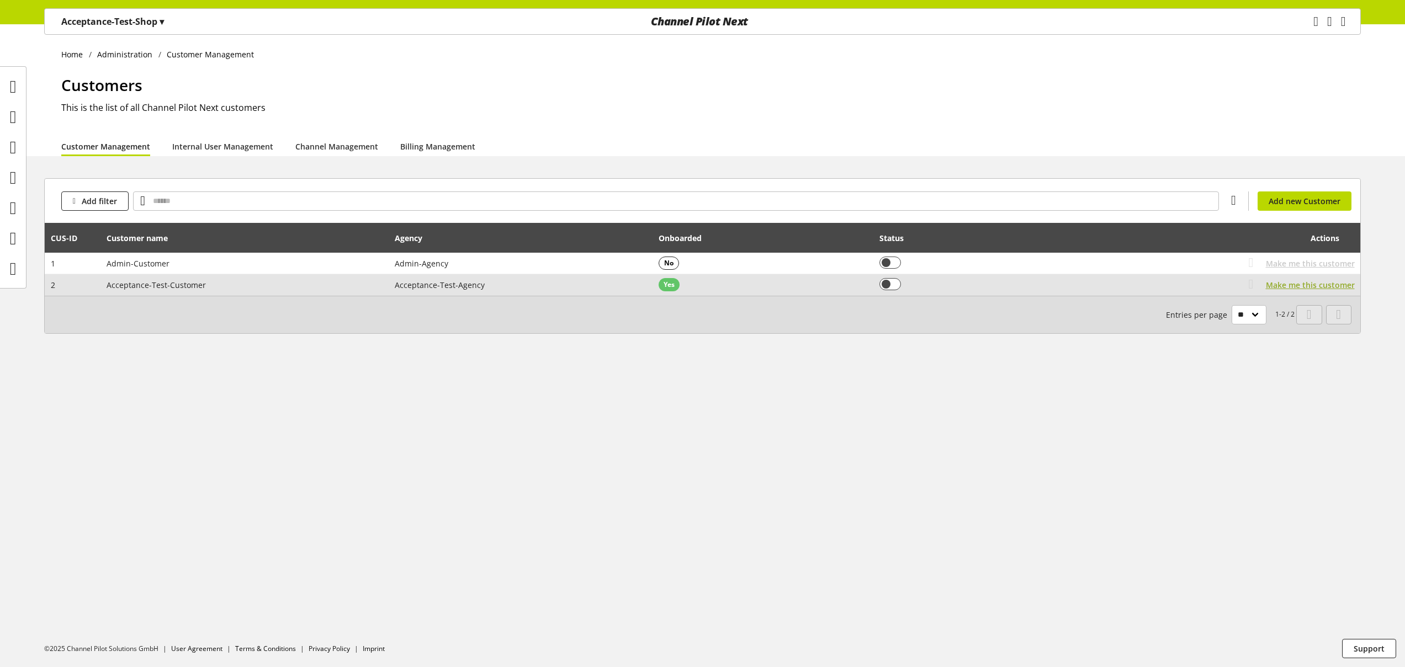
click at [1280, 286] on span "Make me this customer" at bounding box center [1309, 285] width 89 height 12
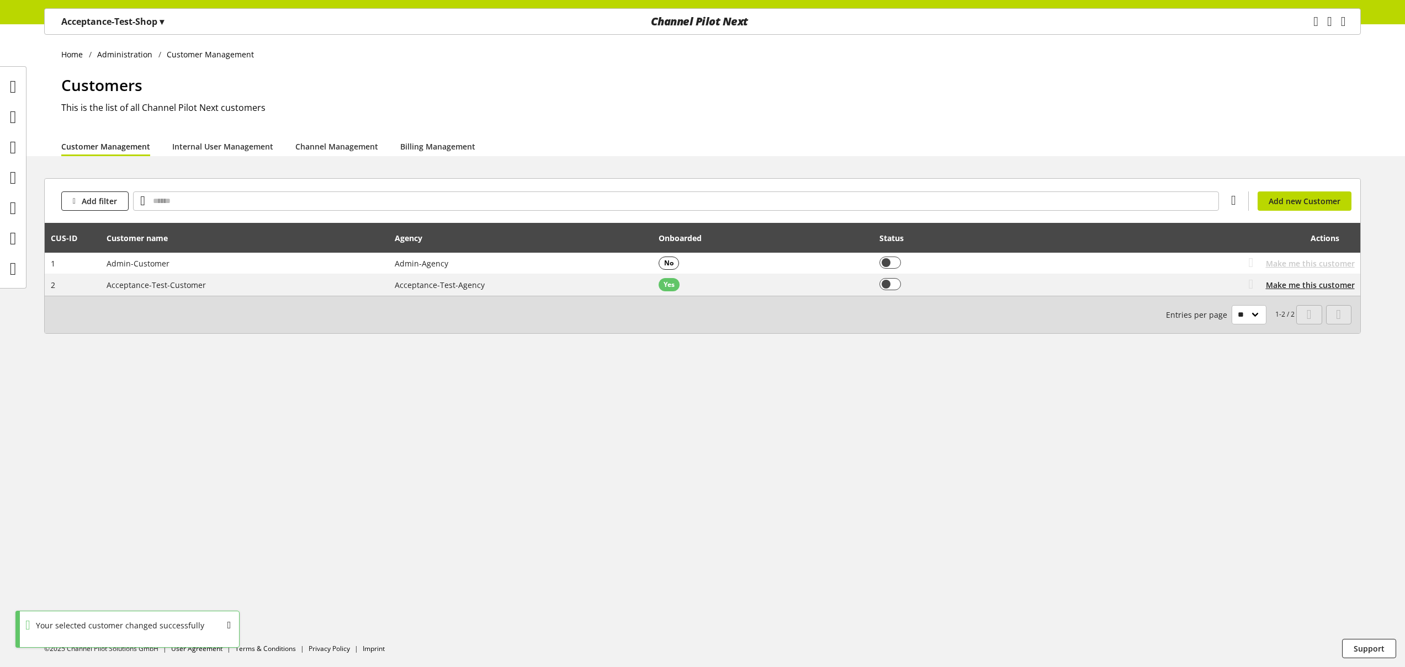
click at [159, 23] on p "Acceptance-Test-Shop ▾" at bounding box center [112, 21] width 103 height 13
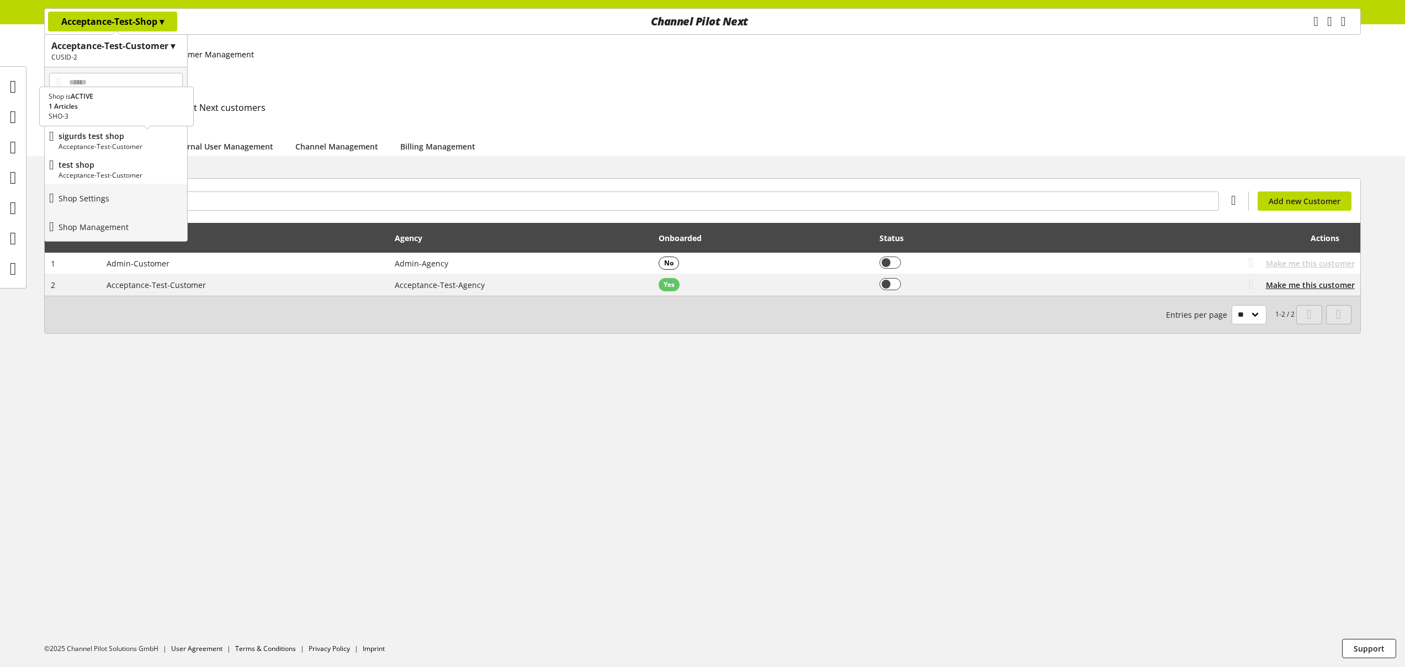
click at [121, 133] on p "sigurds test shop" at bounding box center [121, 136] width 124 height 12
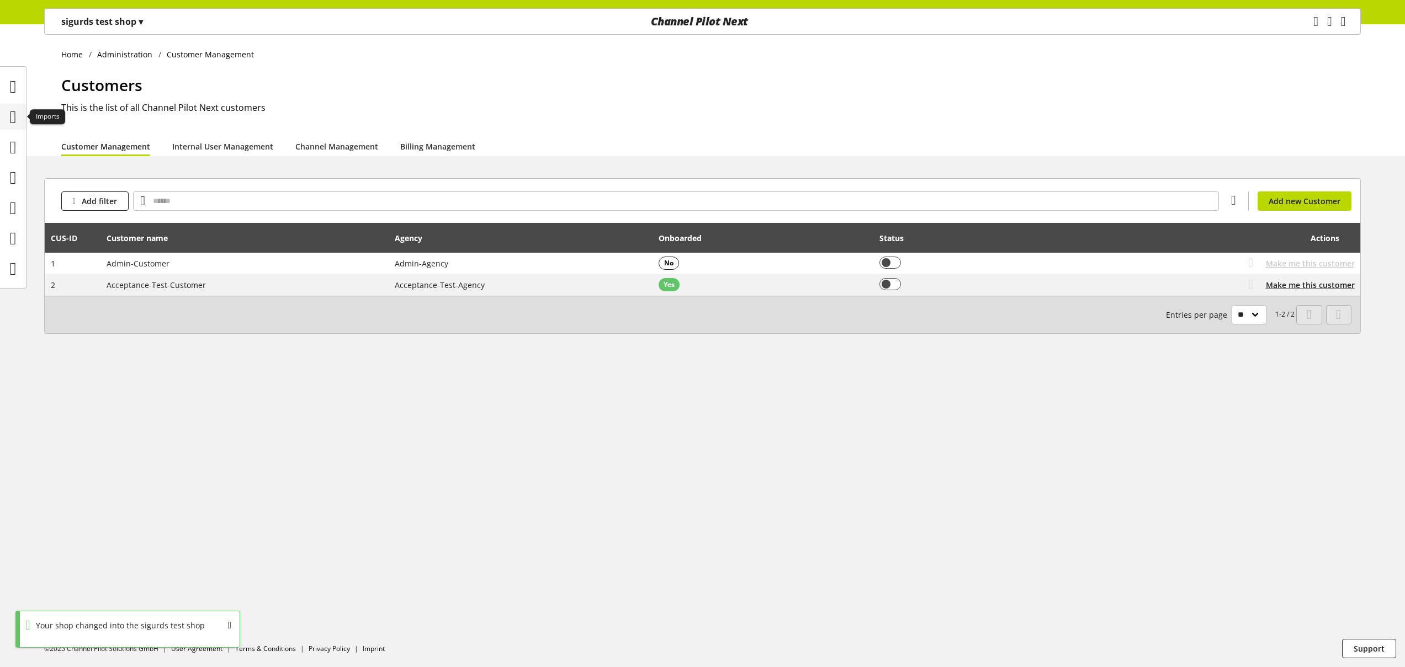
click at [17, 115] on icon at bounding box center [13, 117] width 7 height 22
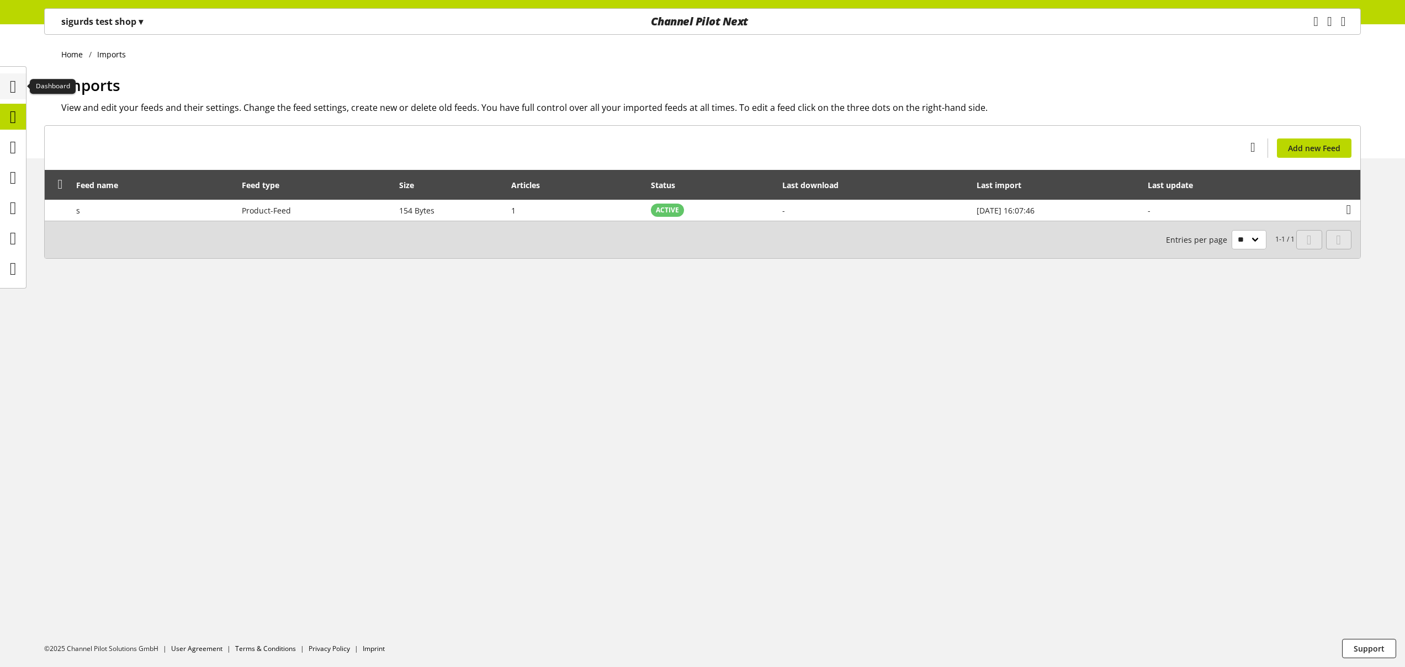
click at [10, 88] on icon at bounding box center [13, 87] width 7 height 22
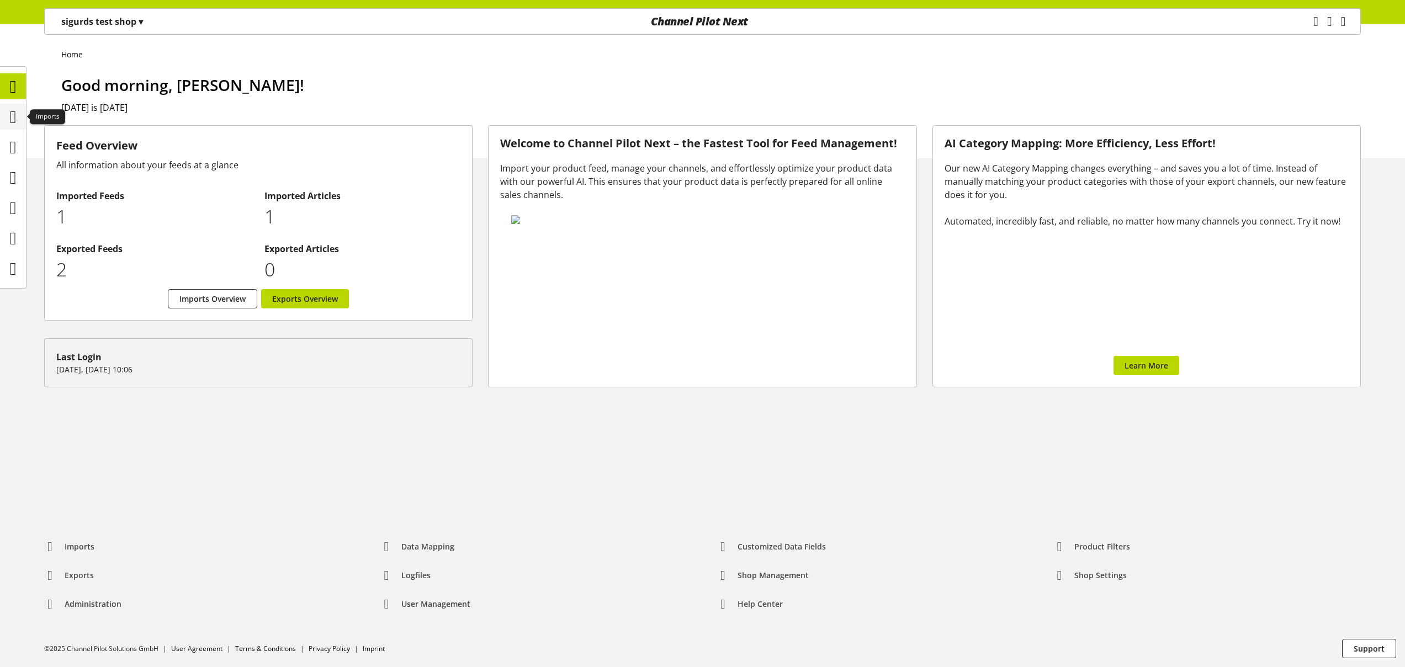
click at [22, 114] on div at bounding box center [13, 117] width 26 height 26
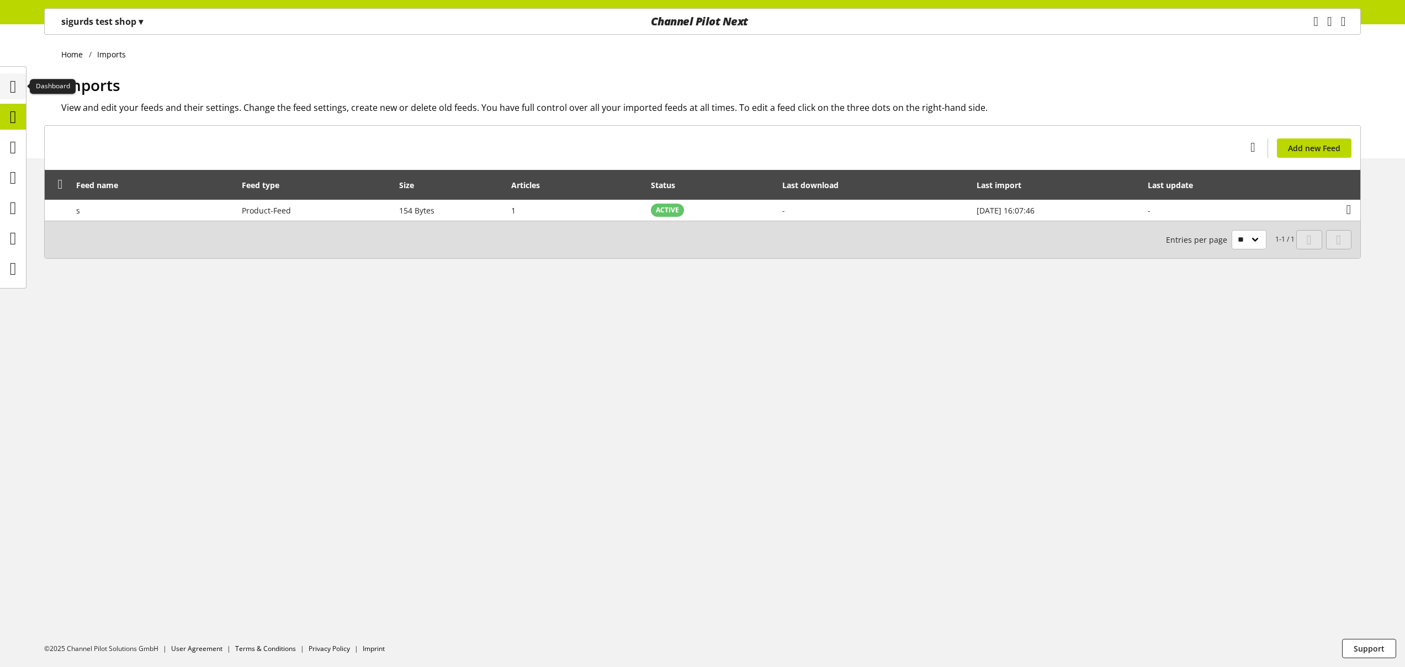
click at [17, 89] on icon at bounding box center [13, 87] width 7 height 22
